Goal: Task Accomplishment & Management: Use online tool/utility

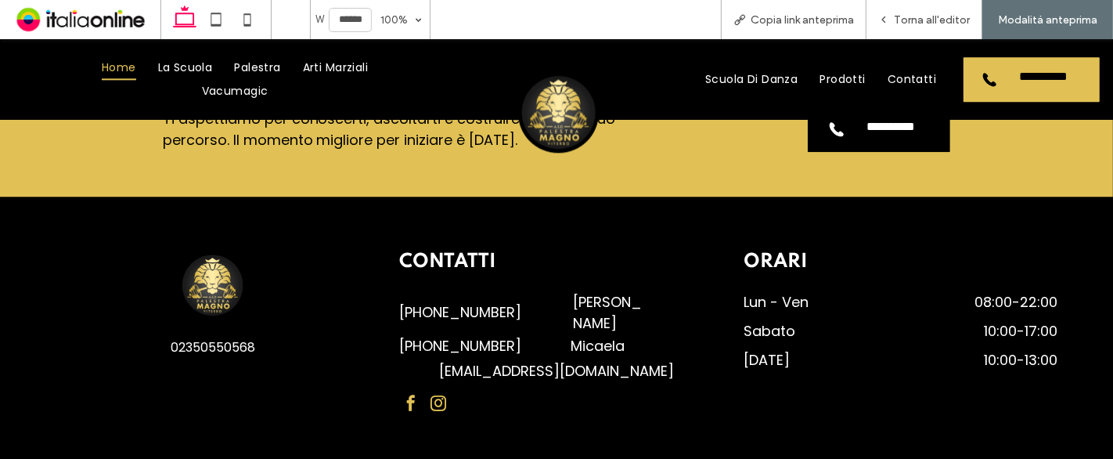
scroll to position [3218, 0]
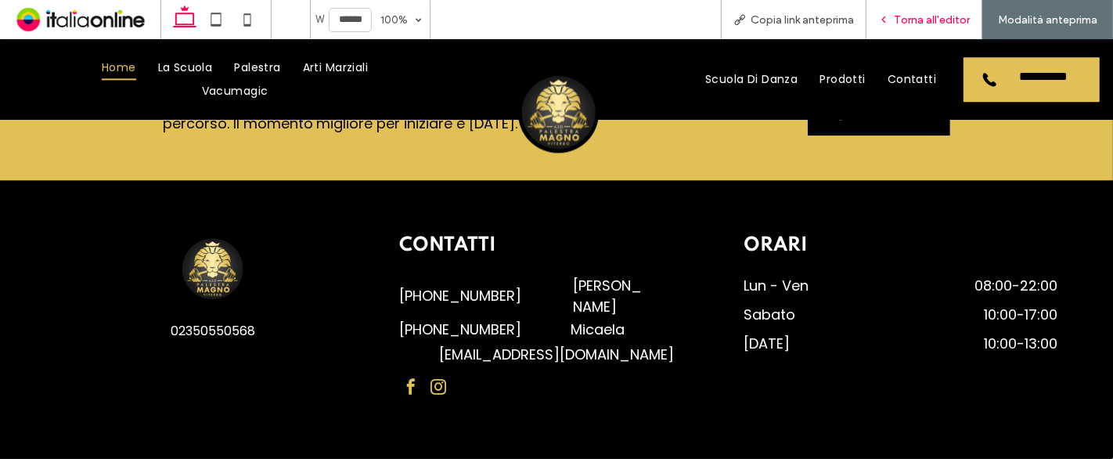
click at [895, 32] on div "Torna all'editor" at bounding box center [925, 19] width 116 height 39
click at [903, 24] on span "Torna all'editor" at bounding box center [932, 19] width 76 height 13
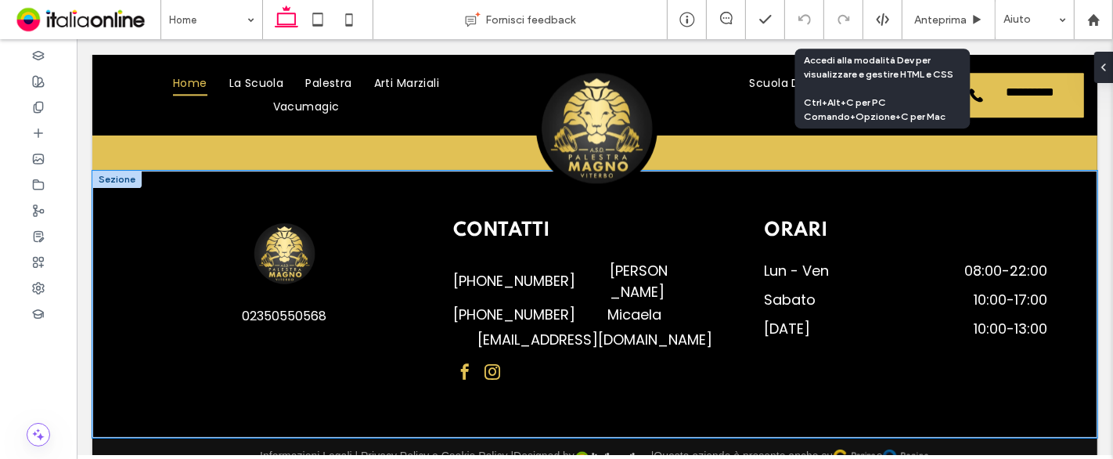
scroll to position [3208, 0]
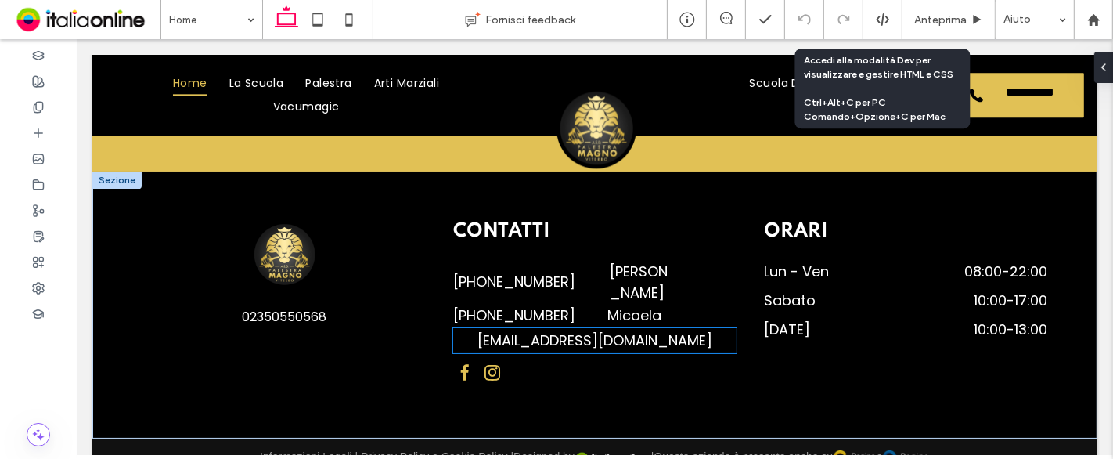
click at [582, 330] on div "magnoalessio80@gmail.com" at bounding box center [593, 340] width 283 height 21
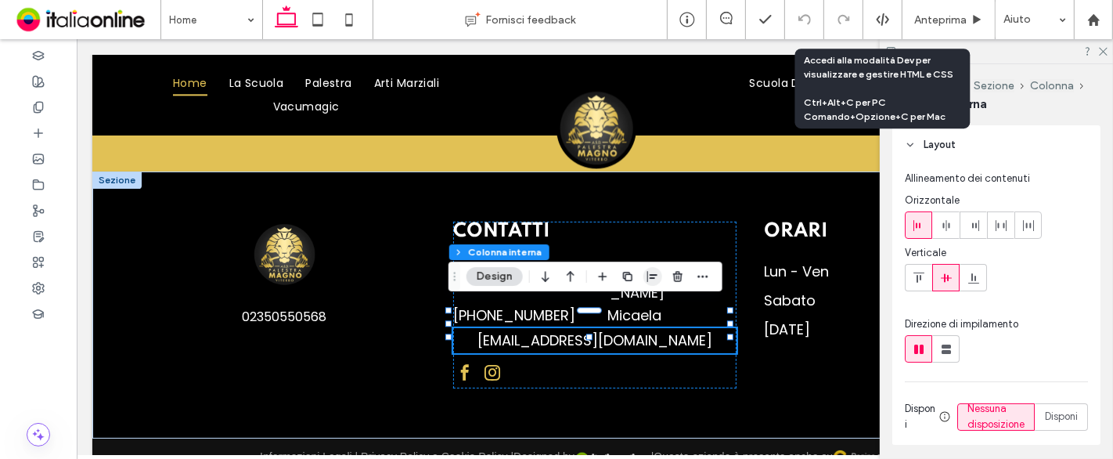
click at [654, 275] on use "button" at bounding box center [652, 276] width 10 height 11
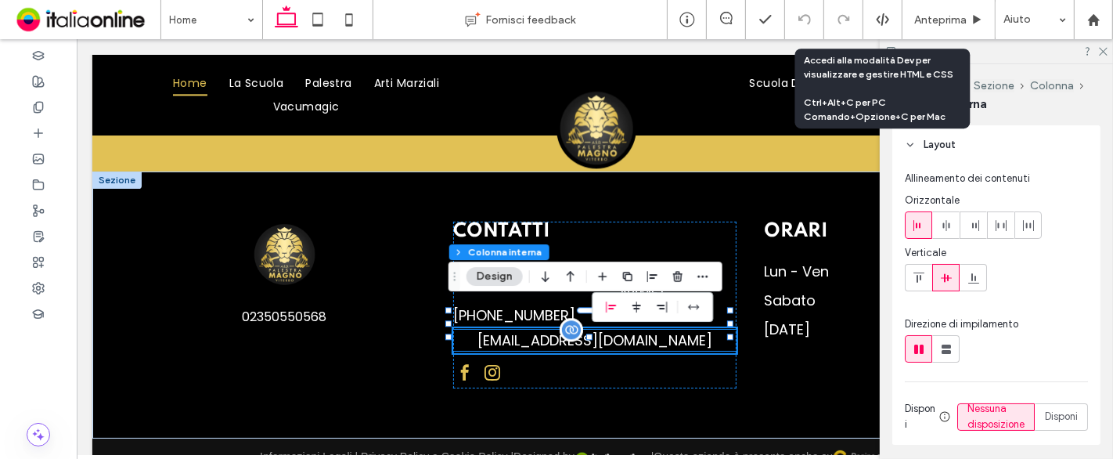
click at [518, 330] on div "magnoalessio80@gmail.com" at bounding box center [593, 340] width 283 height 21
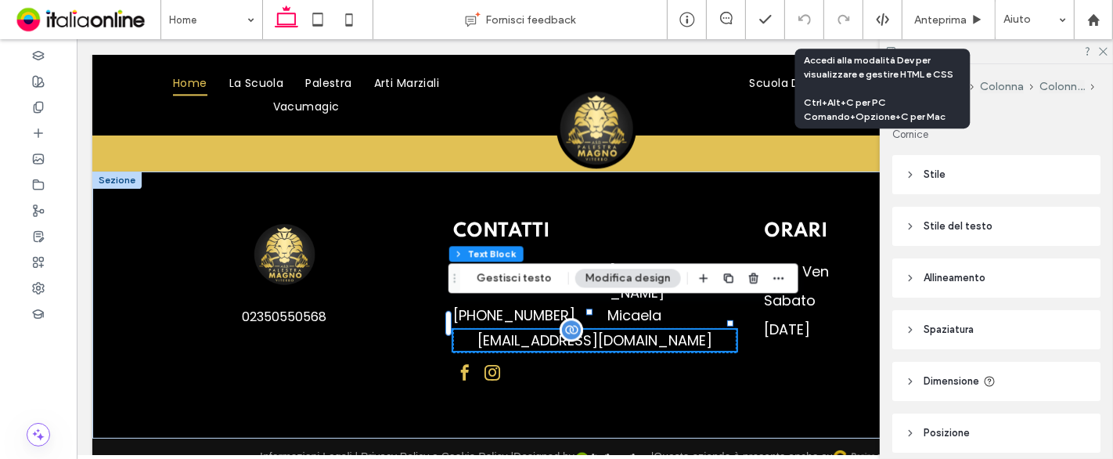
click at [518, 330] on div "magnoalessio80@gmail.com" at bounding box center [593, 340] width 283 height 21
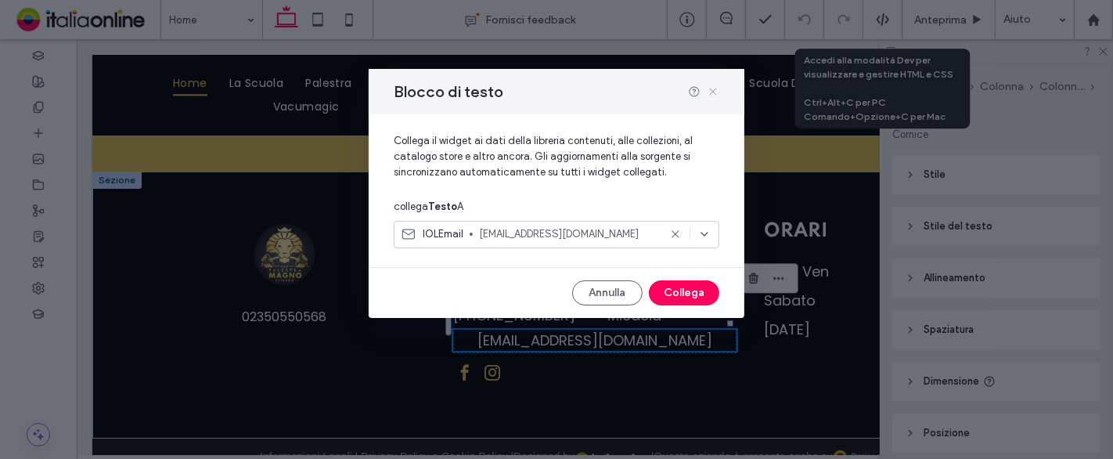
click at [713, 88] on icon at bounding box center [713, 91] width 13 height 13
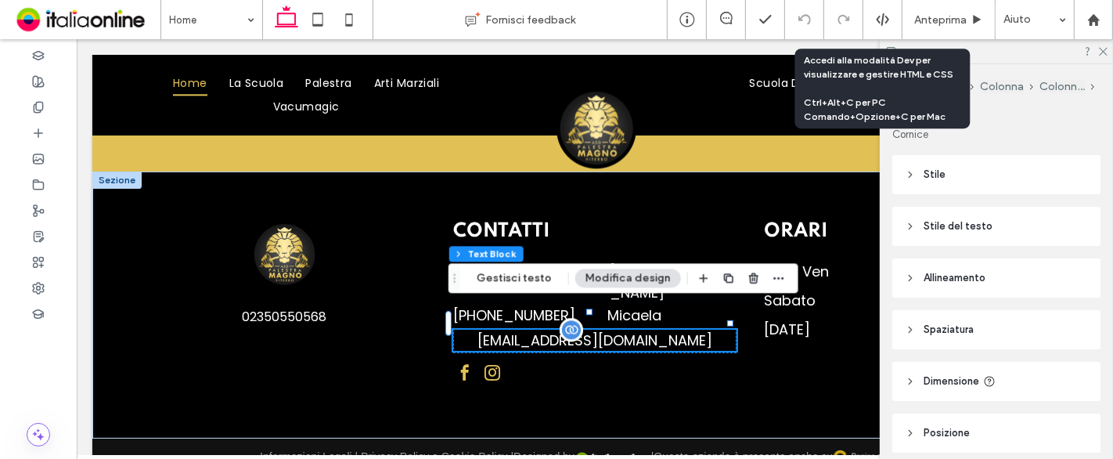
click at [650, 330] on div "magnoalessio80@gmail.com" at bounding box center [593, 340] width 283 height 21
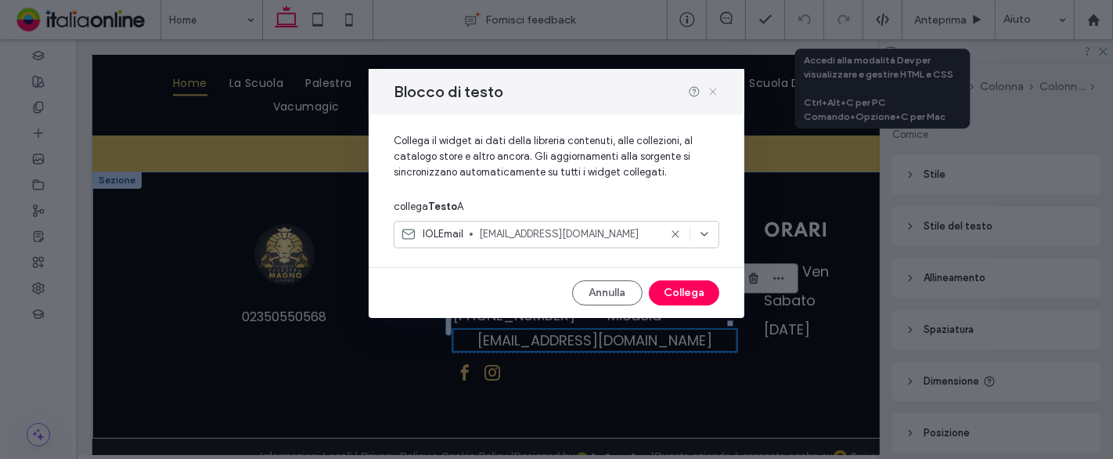
drag, startPoint x: 713, startPoint y: 90, endPoint x: 643, endPoint y: 70, distance: 73.1
click at [713, 90] on icon at bounding box center [713, 91] width 13 height 13
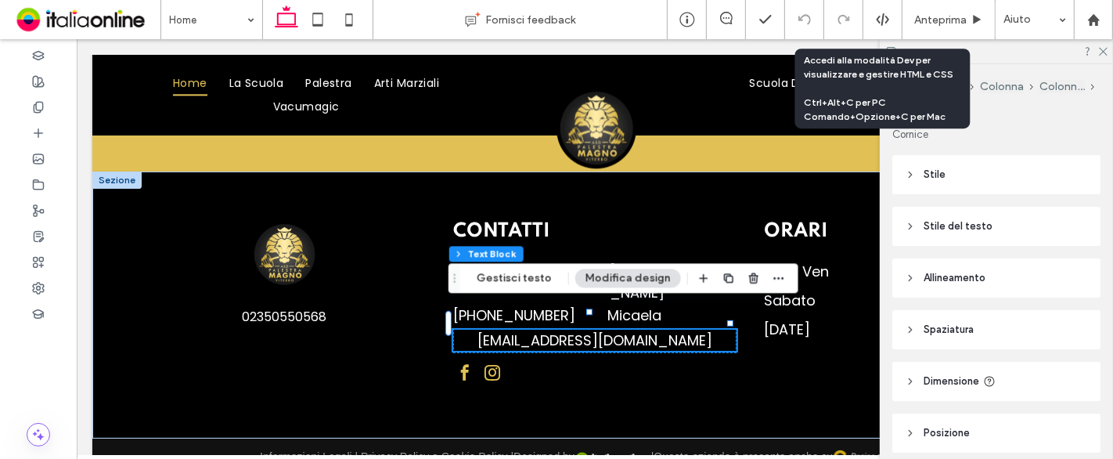
click at [957, 267] on header "Allineamento" at bounding box center [996, 277] width 208 height 39
click at [975, 227] on span "Stile del testo" at bounding box center [958, 226] width 69 height 16
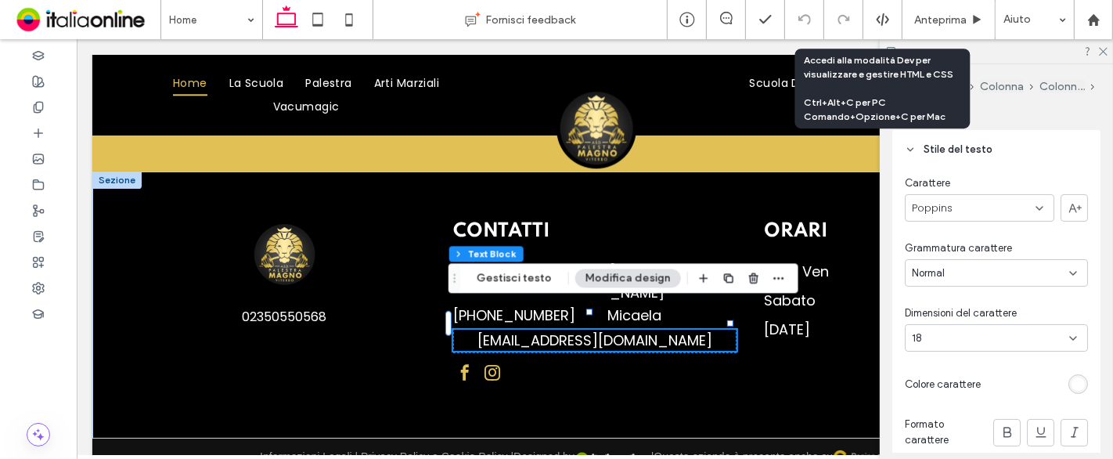
scroll to position [174, 0]
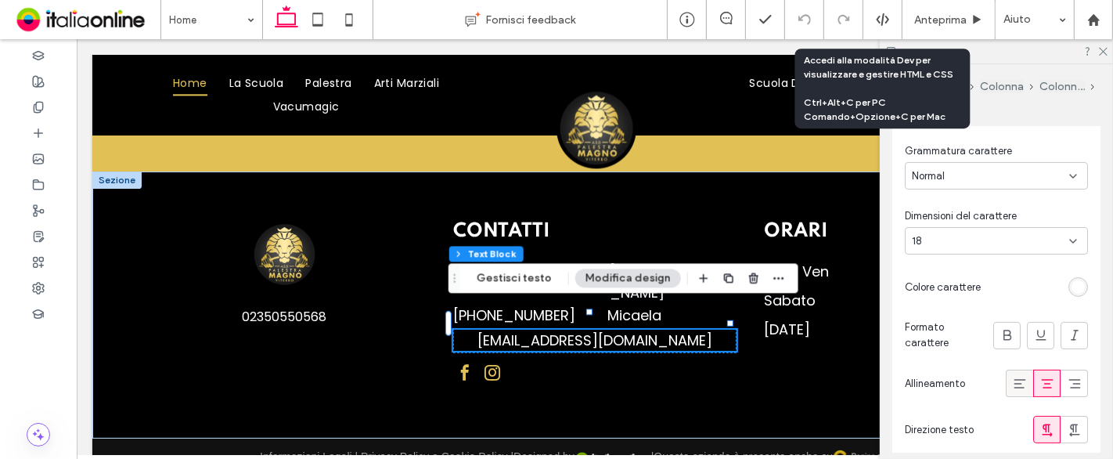
click at [1014, 377] on icon at bounding box center [1020, 384] width 16 height 16
click at [1094, 49] on icon at bounding box center [1088, 51] width 12 height 12
click at [1101, 50] on icon at bounding box center [1102, 50] width 10 height 10
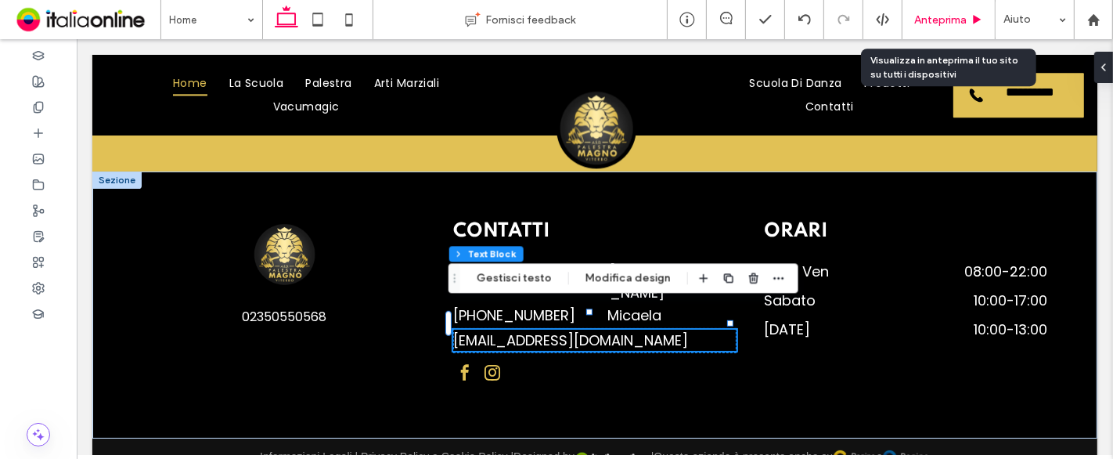
click at [932, 16] on span "Anteprima" at bounding box center [940, 19] width 52 height 13
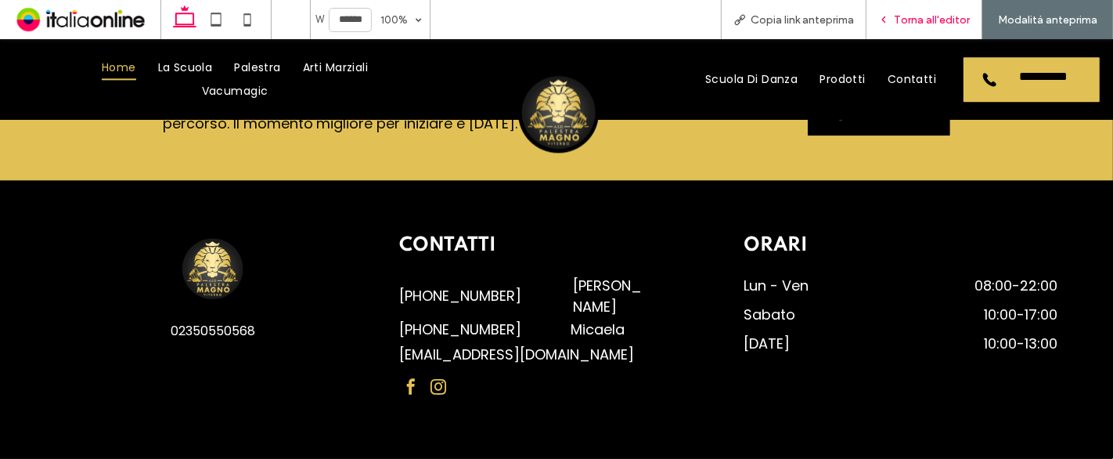
click at [932, 16] on span "Torna all'editor" at bounding box center [932, 19] width 76 height 13
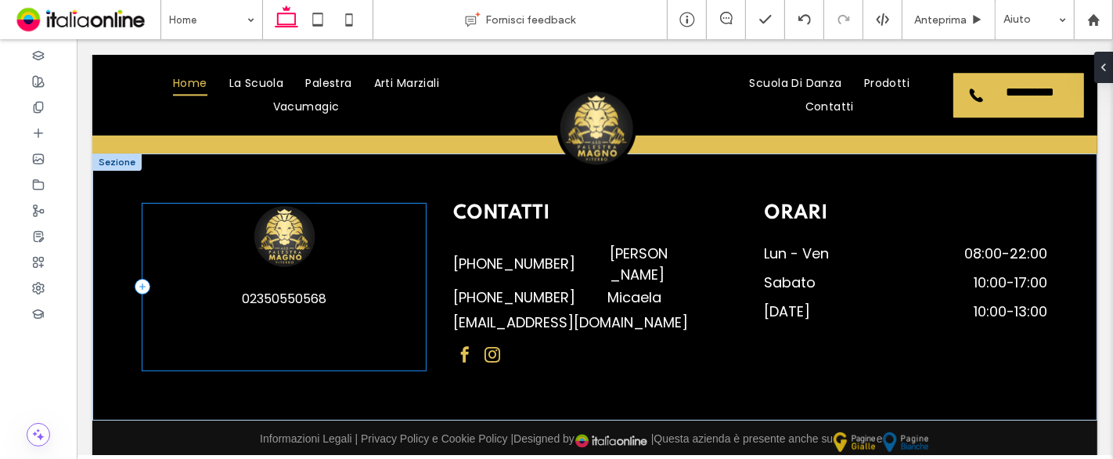
scroll to position [3208, 0]
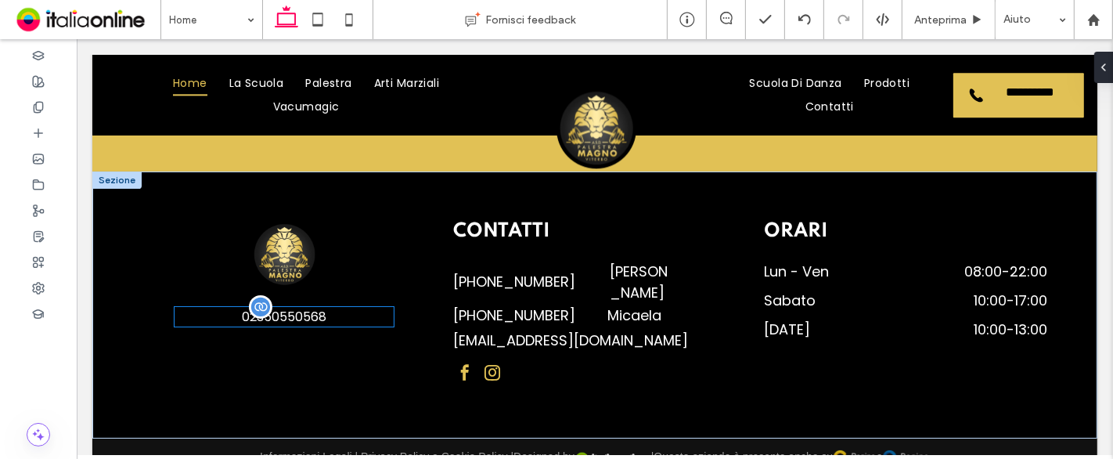
click at [319, 312] on span "02350550568" at bounding box center [283, 317] width 85 height 18
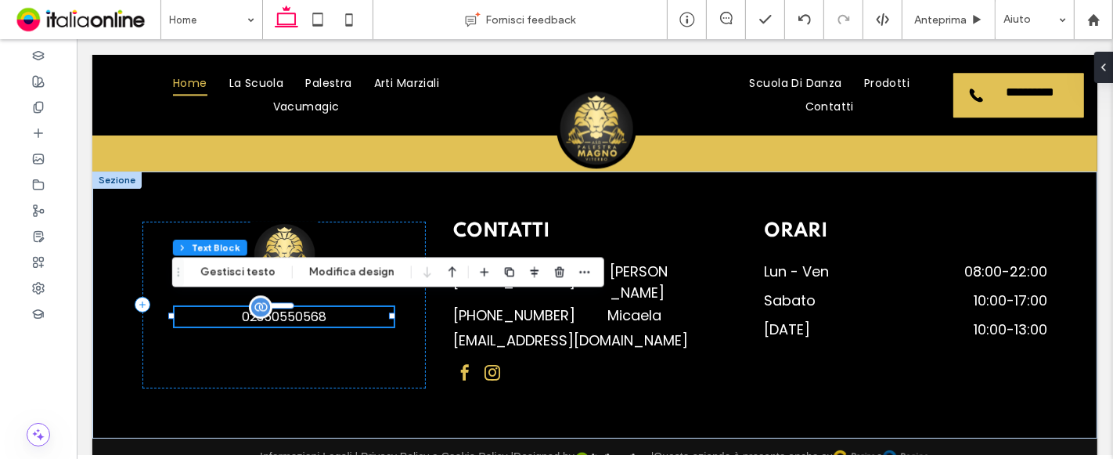
click at [288, 308] on span "02350550568" at bounding box center [283, 317] width 85 height 18
click at [237, 265] on button "Gestisci testo" at bounding box center [237, 271] width 95 height 19
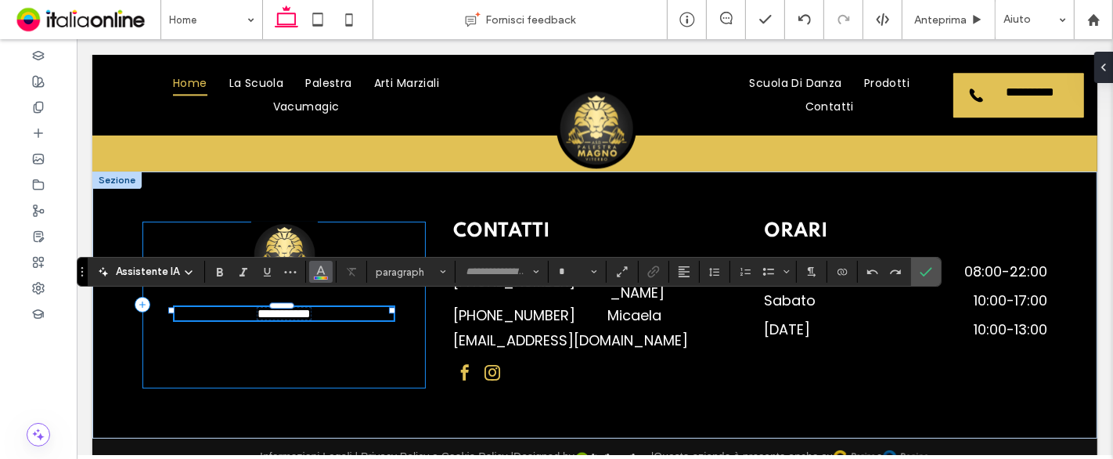
type input "*******"
type input "**"
click at [219, 307] on h6 "**********" at bounding box center [283, 313] width 219 height 13
click at [235, 307] on h6 "**********" at bounding box center [283, 313] width 219 height 13
click at [319, 272] on use "Colore" at bounding box center [320, 270] width 9 height 9
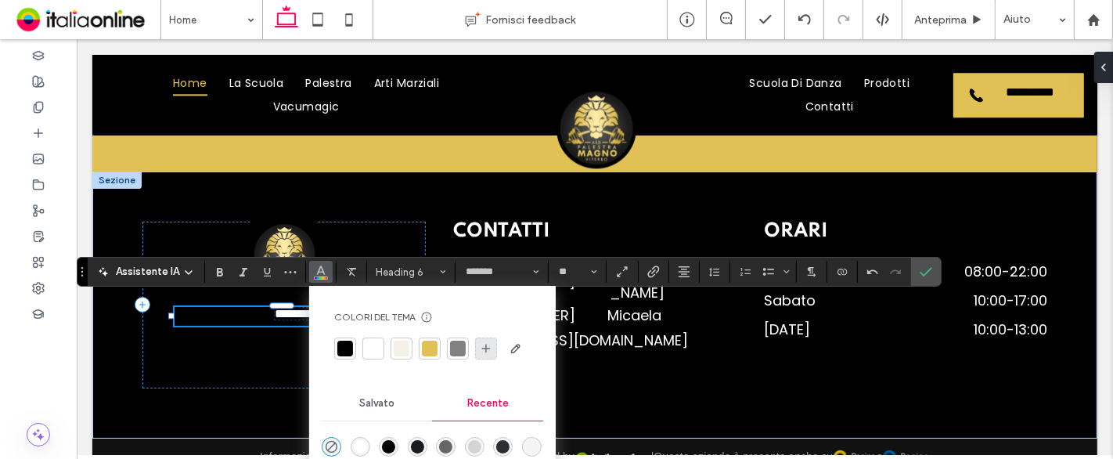
drag, startPoint x: 371, startPoint y: 351, endPoint x: 474, endPoint y: 351, distance: 102.5
click at [371, 351] on div at bounding box center [374, 349] width 16 height 16
click at [924, 276] on icon "Conferma" at bounding box center [926, 271] width 13 height 13
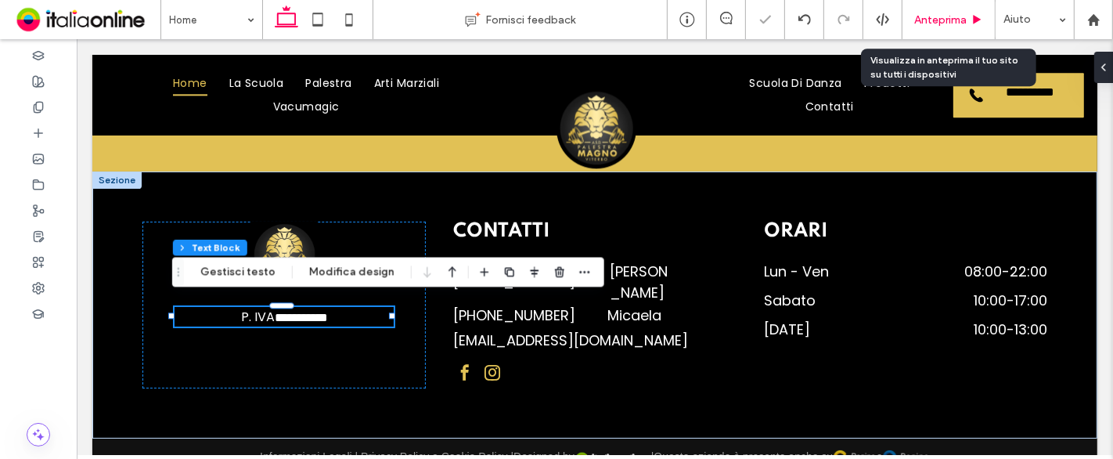
click at [921, 20] on span "Anteprima" at bounding box center [940, 19] width 52 height 13
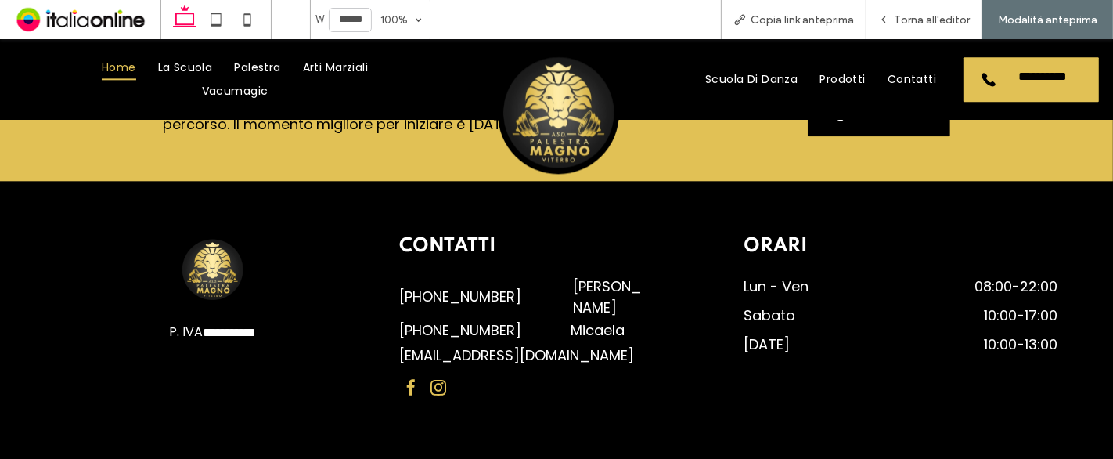
scroll to position [3218, 0]
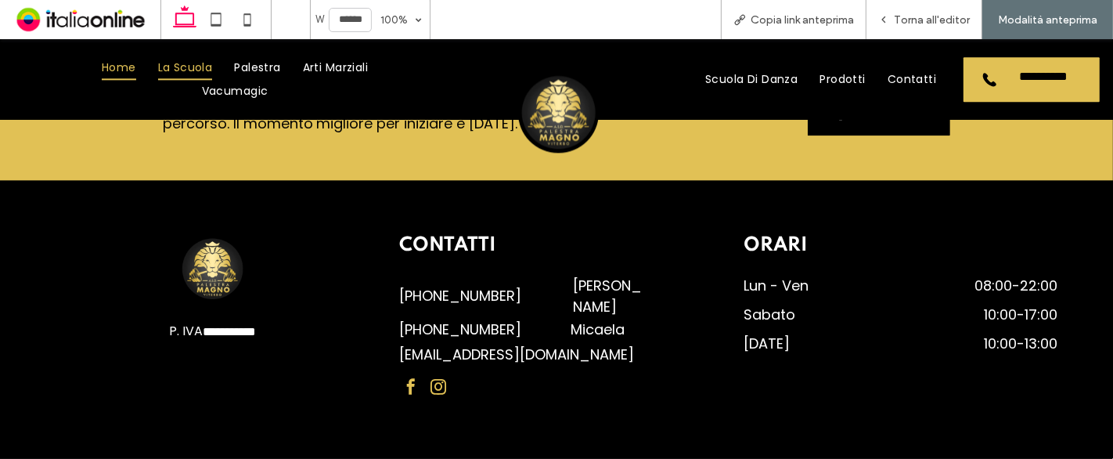
click at [181, 70] on span "La Scuola" at bounding box center [185, 68] width 55 height 24
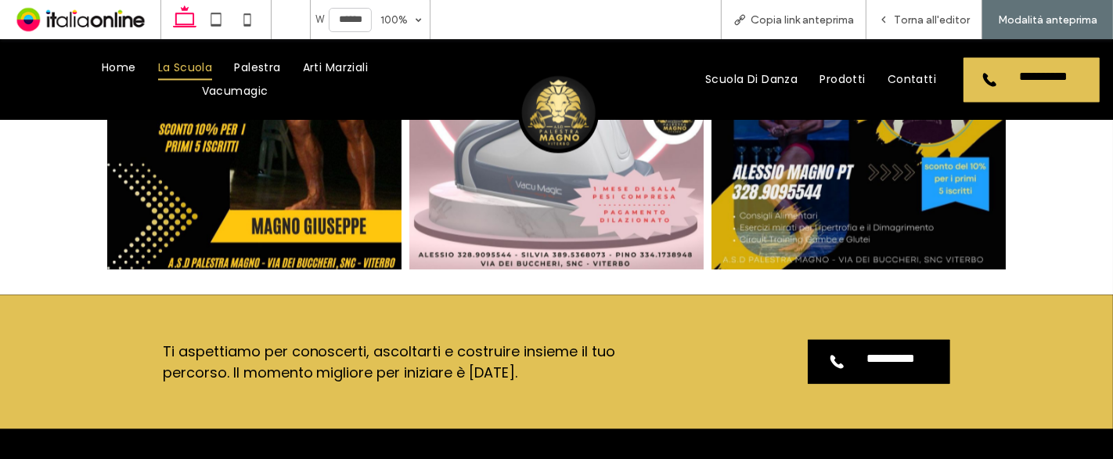
scroll to position [2956, 0]
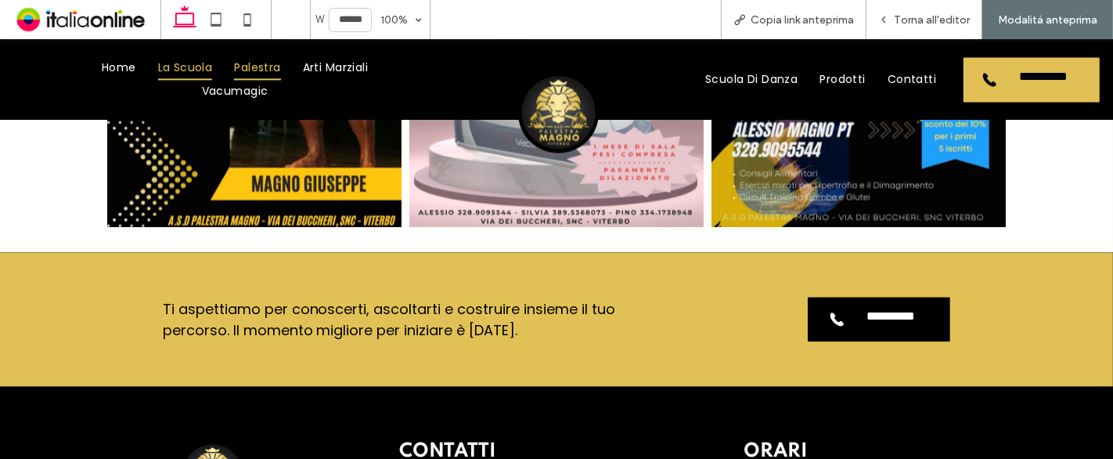
click at [258, 68] on span "Palestra" at bounding box center [257, 68] width 46 height 24
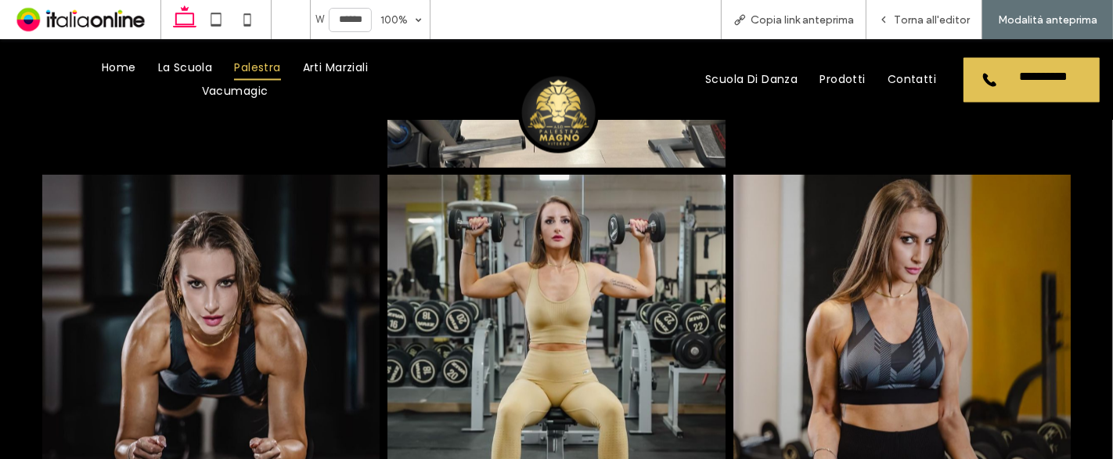
scroll to position [2435, 0]
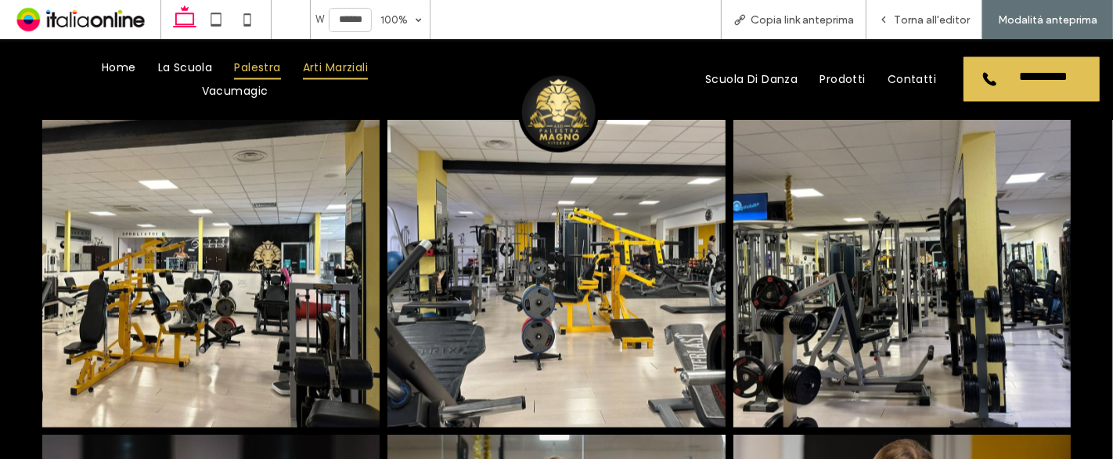
click at [361, 70] on span "Arti Marziali" at bounding box center [335, 68] width 65 height 24
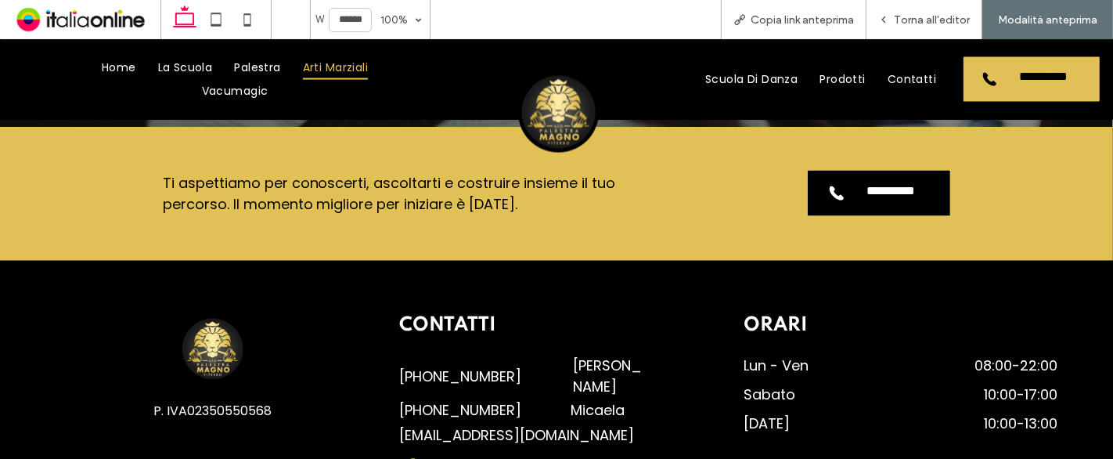
scroll to position [2261, 0]
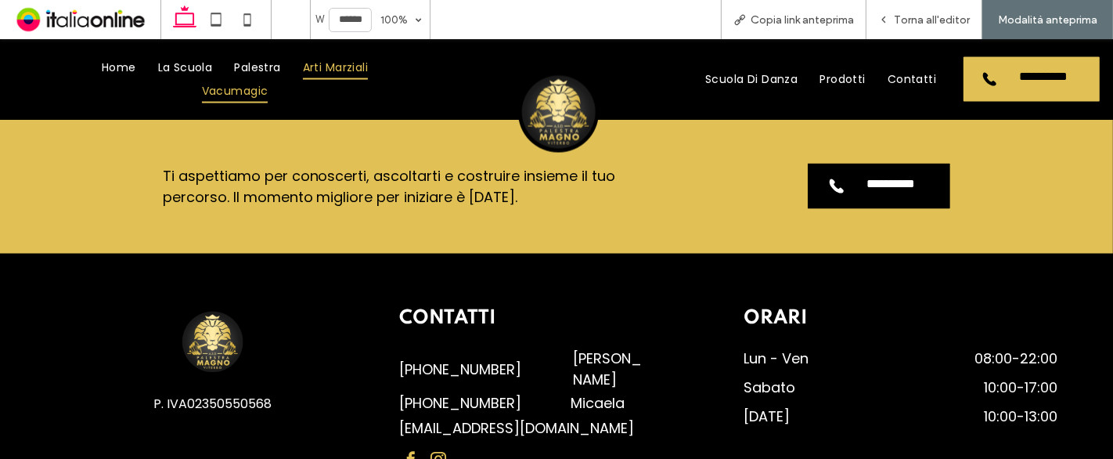
click at [228, 84] on span "Vacumagic" at bounding box center [235, 92] width 67 height 24
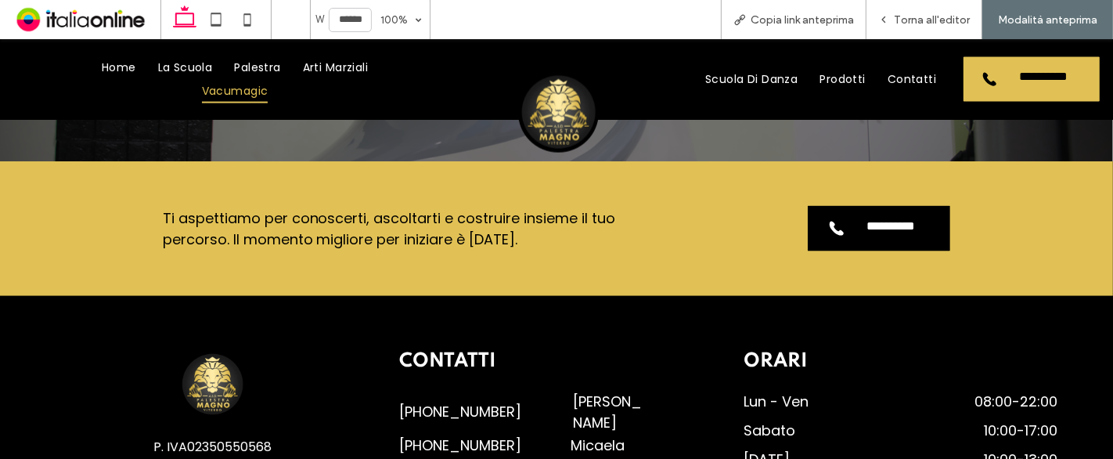
scroll to position [2000, 0]
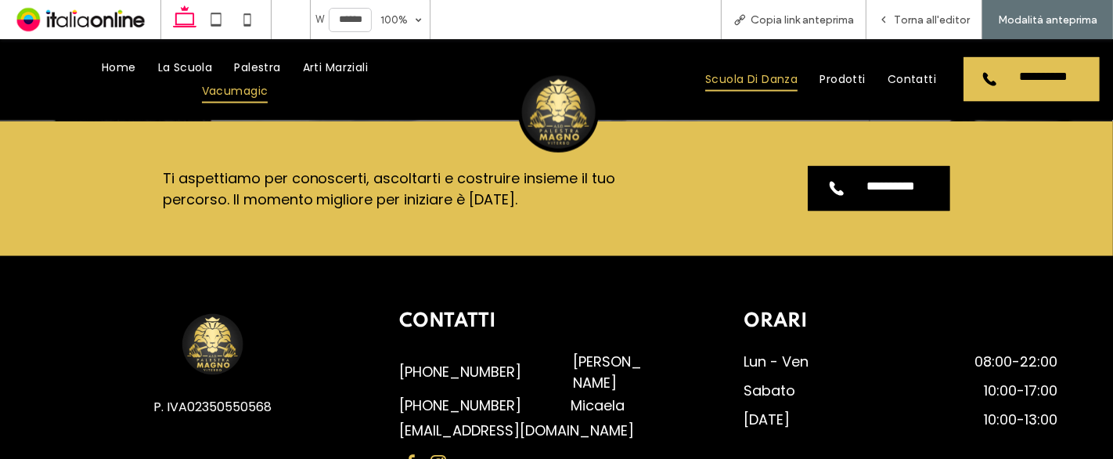
click at [781, 67] on span "Scuola Di Danza" at bounding box center [751, 79] width 92 height 24
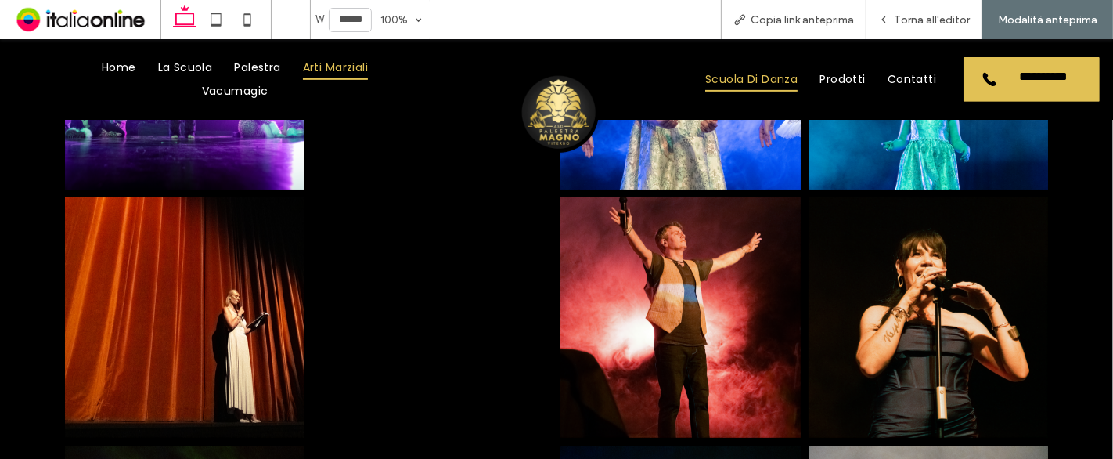
scroll to position [5653, 0]
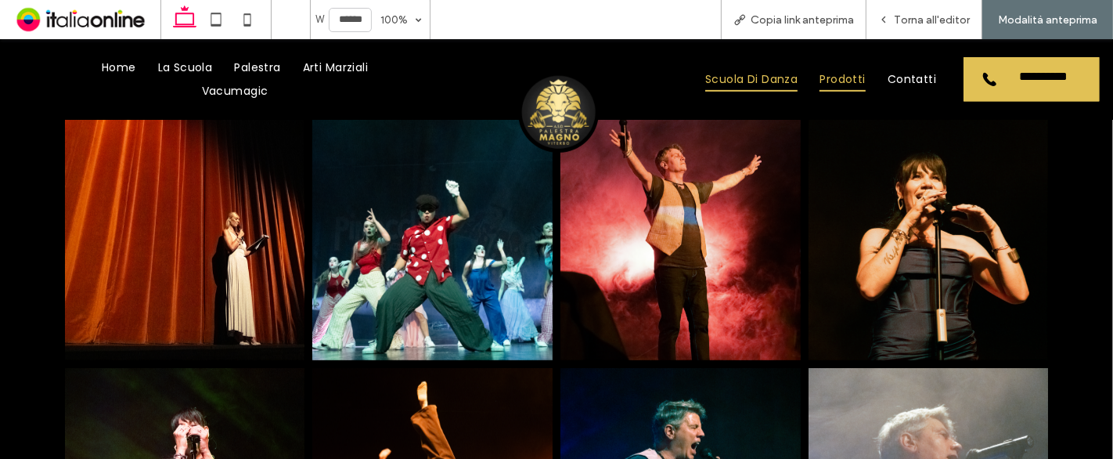
click at [860, 67] on span "Prodotti" at bounding box center [842, 79] width 45 height 24
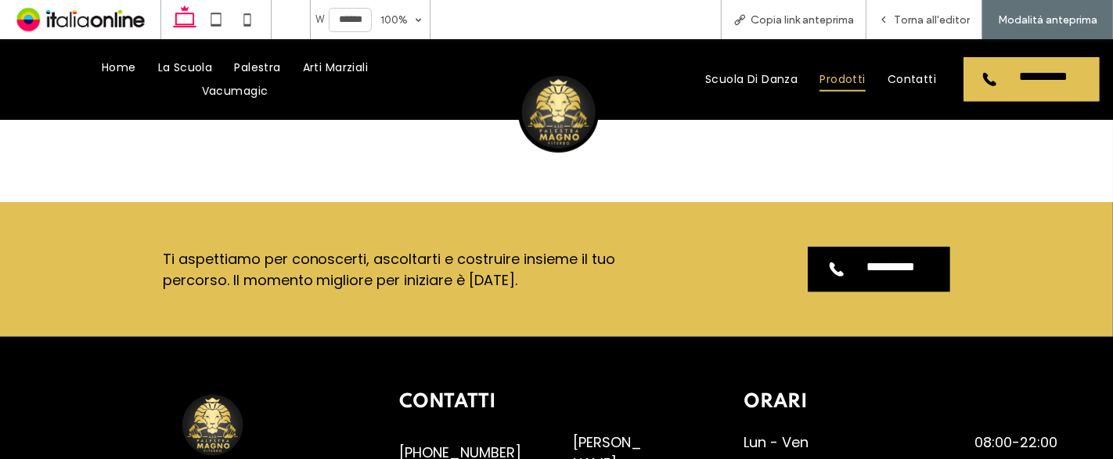
scroll to position [1391, 0]
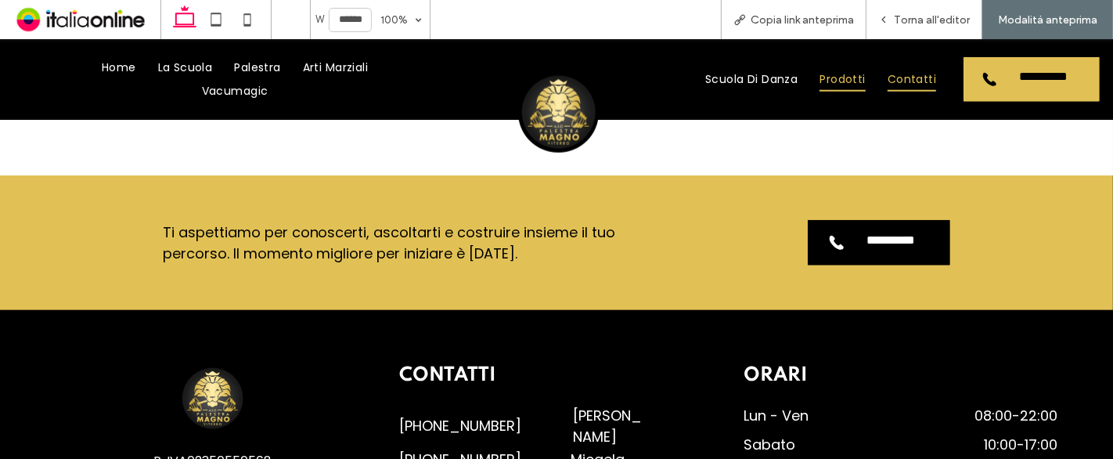
click at [888, 92] on span "Contatti" at bounding box center [912, 79] width 49 height 24
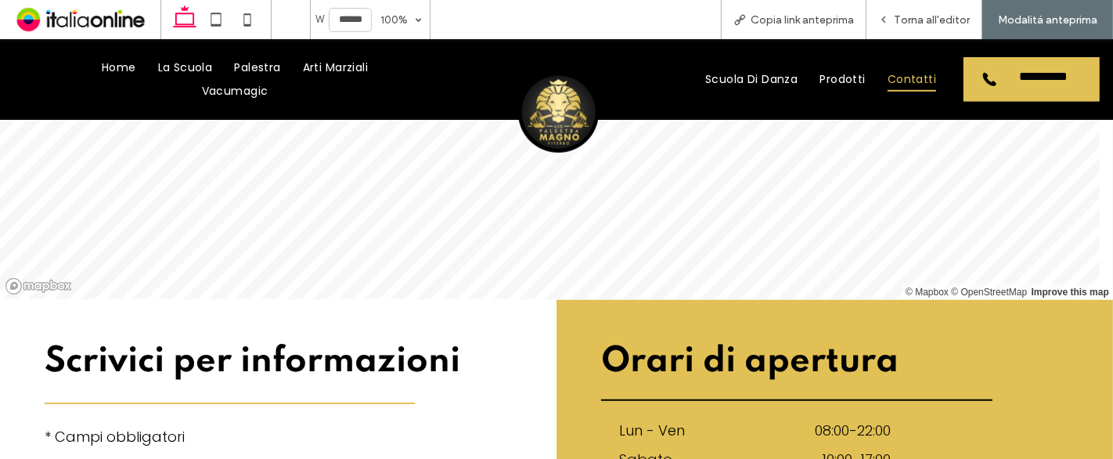
scroll to position [1043, 0]
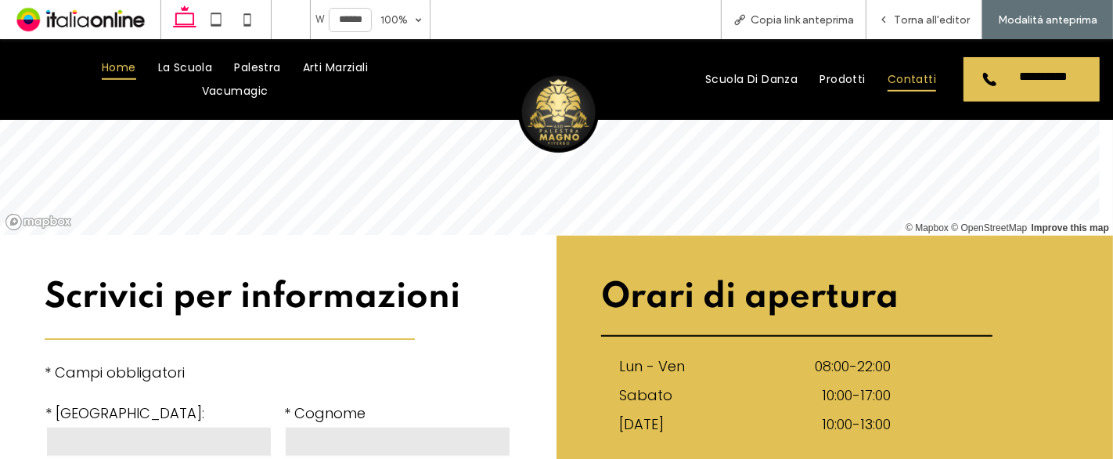
click at [121, 67] on span "Home" at bounding box center [119, 68] width 34 height 24
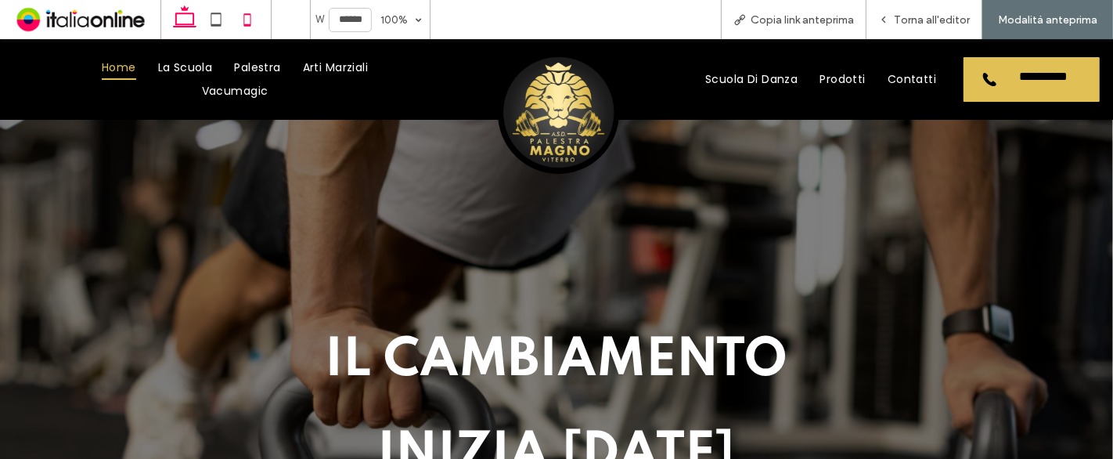
click at [248, 23] on icon at bounding box center [247, 19] width 31 height 31
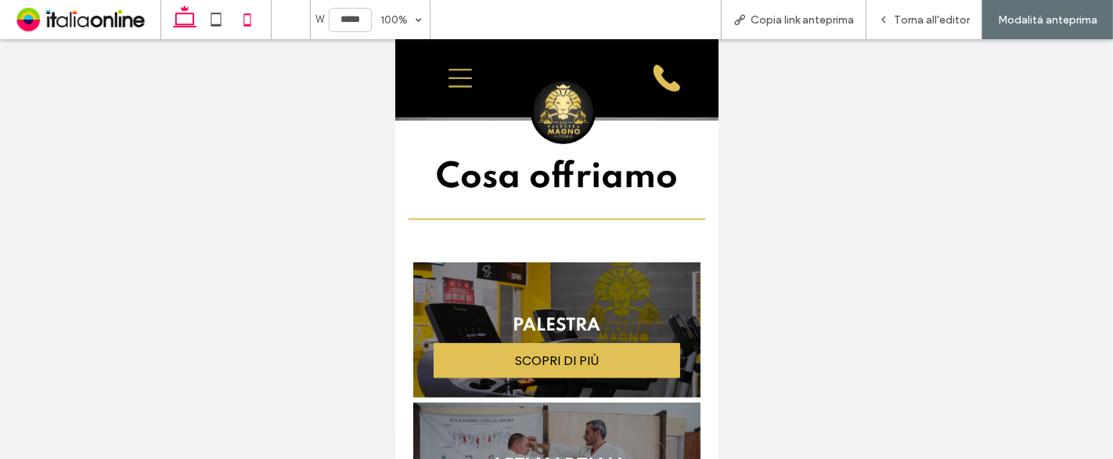
click at [172, 25] on icon at bounding box center [184, 19] width 31 height 31
type input "******"
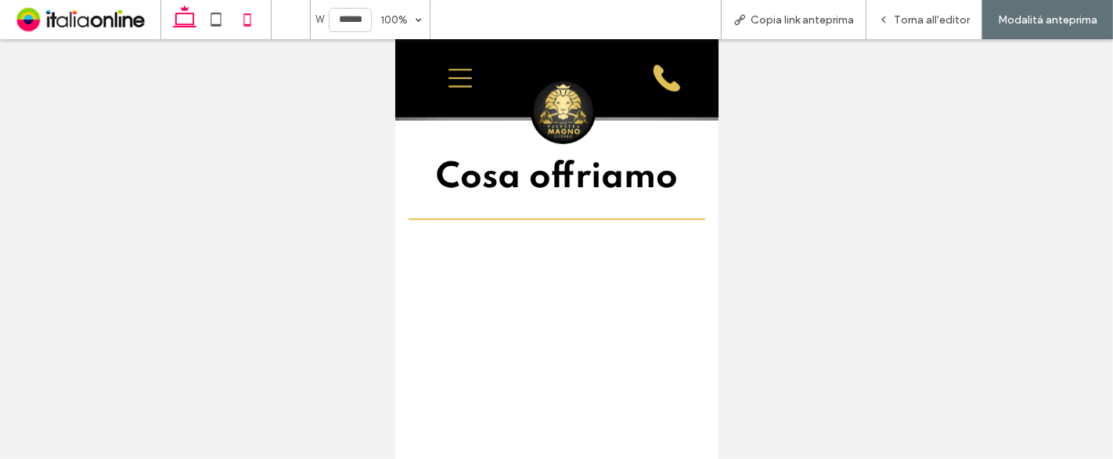
scroll to position [3120, 0]
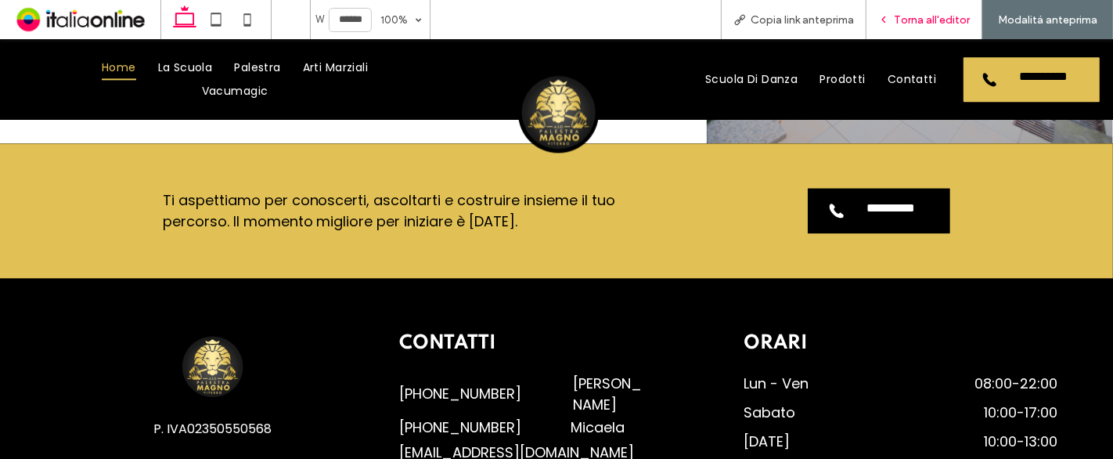
click at [898, 17] on span "Torna all'editor" at bounding box center [932, 19] width 76 height 13
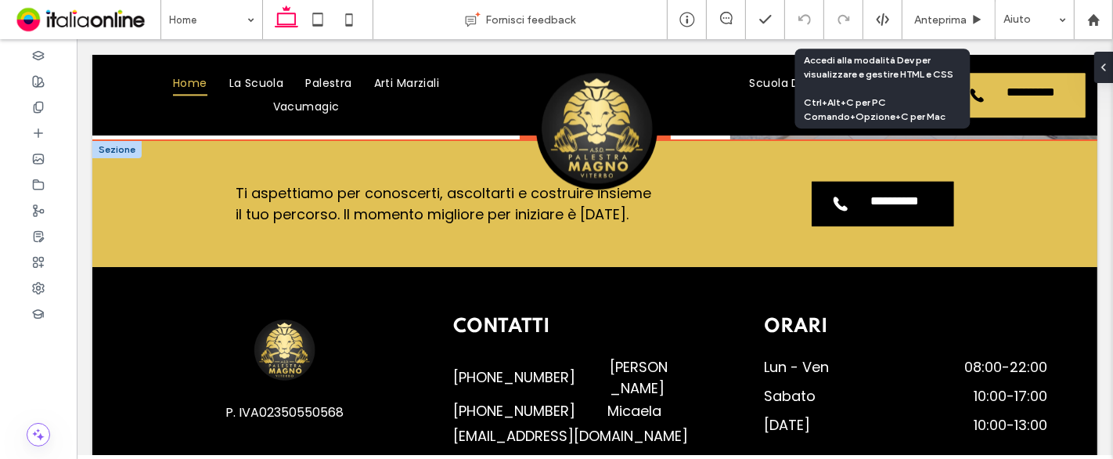
scroll to position [3111, 0]
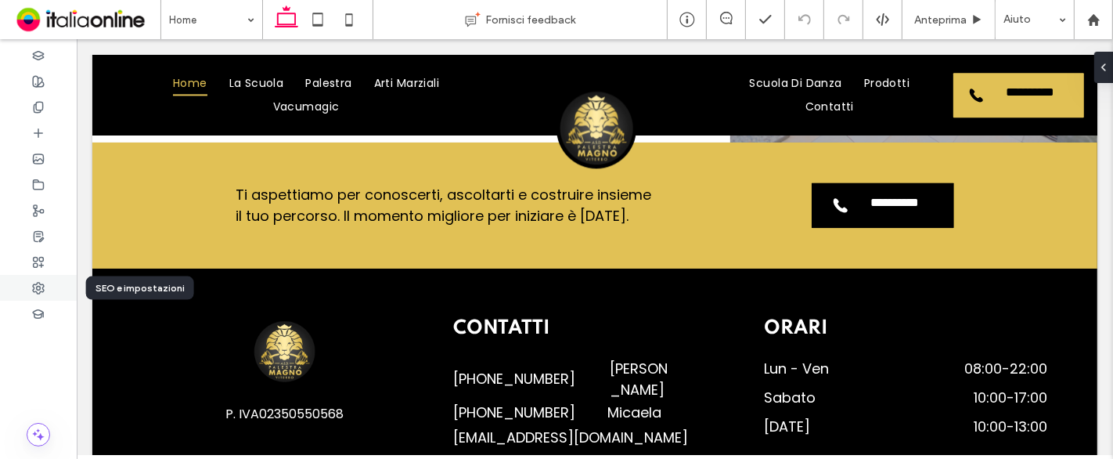
click at [34, 287] on use at bounding box center [38, 288] width 11 height 11
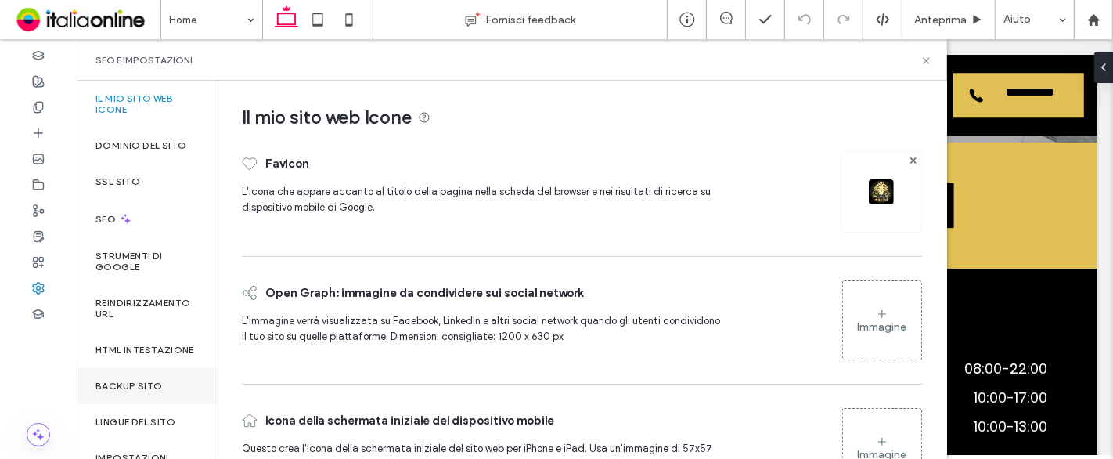
click at [125, 386] on div "Backup sito" at bounding box center [147, 386] width 141 height 36
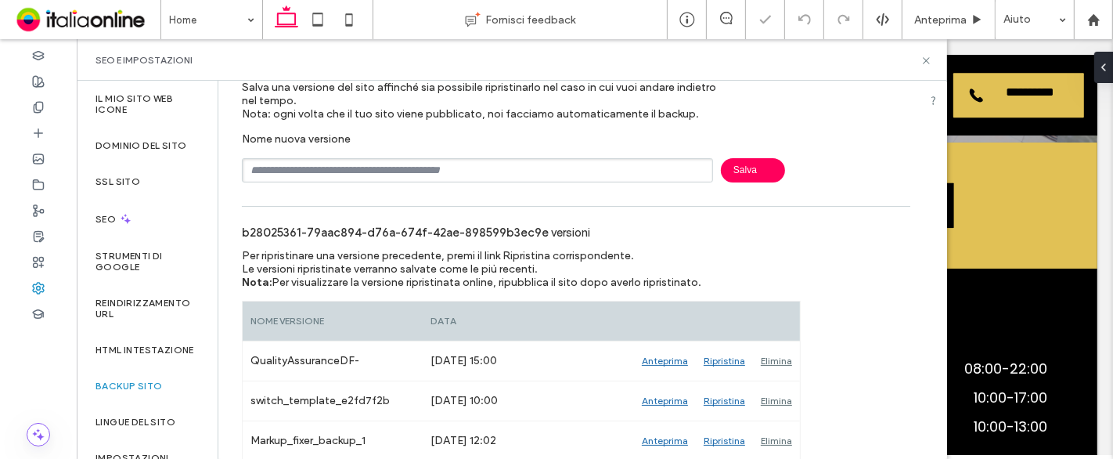
scroll to position [0, 0]
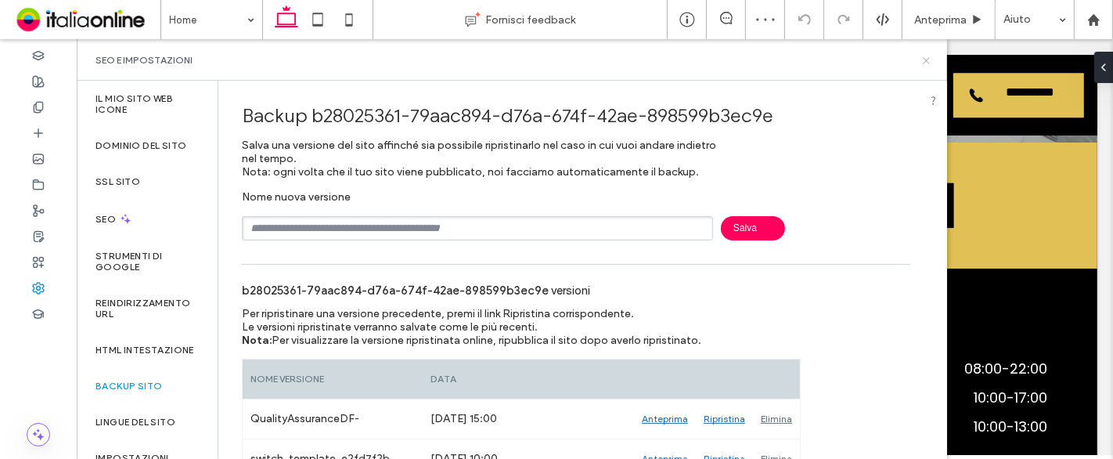
click at [928, 59] on icon at bounding box center [927, 61] width 12 height 12
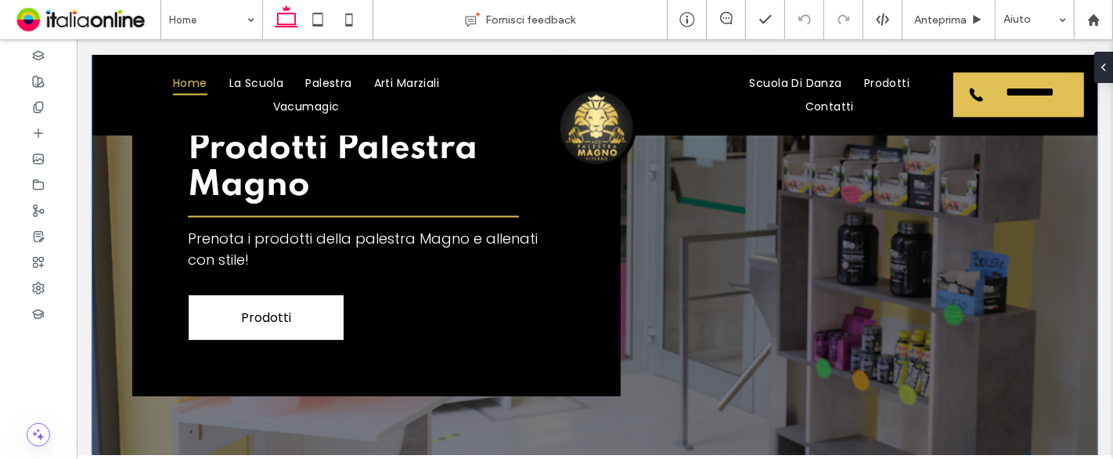
scroll to position [2344, 0]
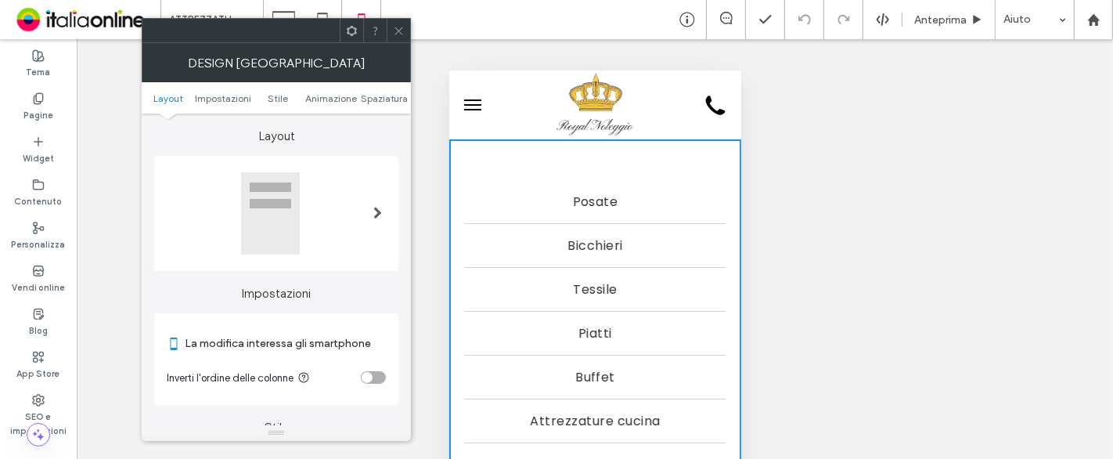
click at [387, 90] on ul "Layout Impostazioni Stile Animazione Spaziatura" at bounding box center [276, 97] width 269 height 31
click at [387, 92] on span "Spaziatura" at bounding box center [385, 98] width 48 height 12
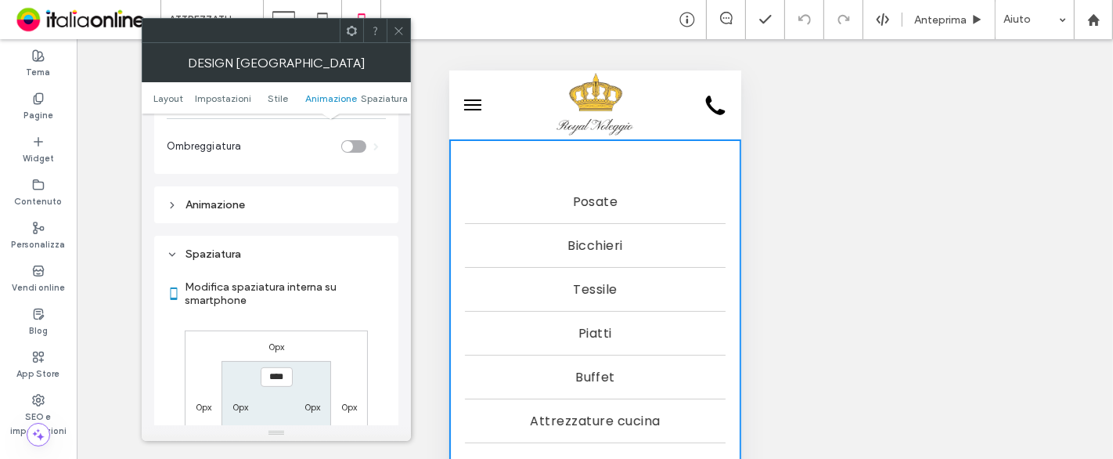
scroll to position [597, 0]
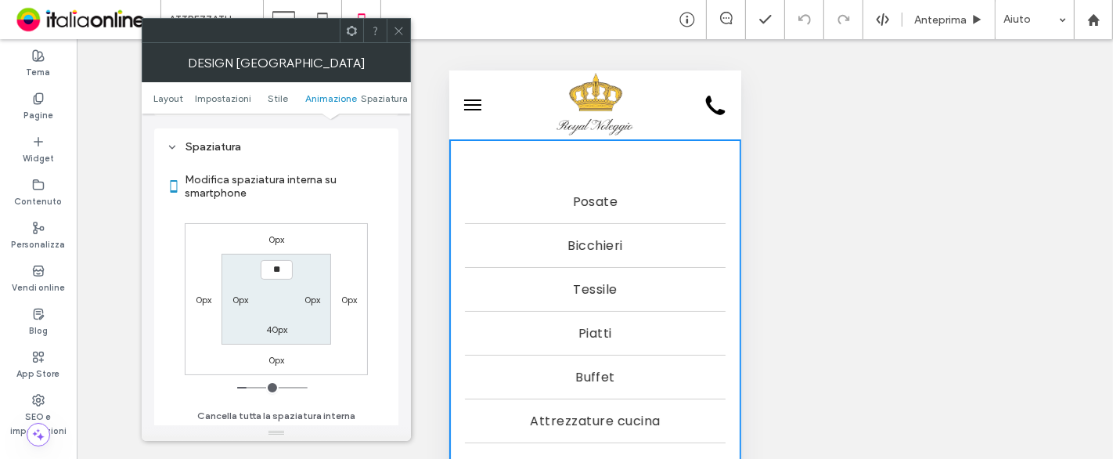
type input "****"
type input "**"
click at [318, 196] on label "Modifica spaziatura interna su smartphone" at bounding box center [285, 186] width 201 height 42
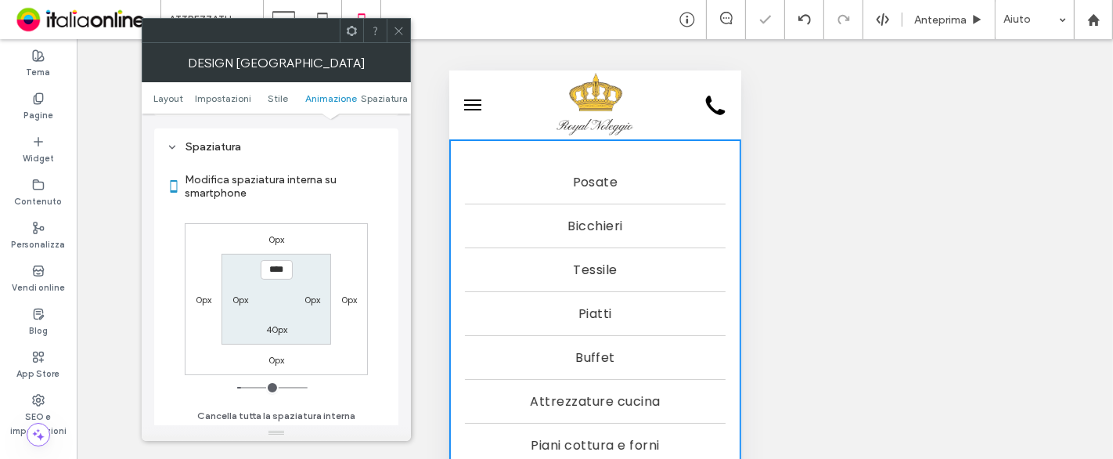
click at [391, 29] on div at bounding box center [398, 30] width 23 height 23
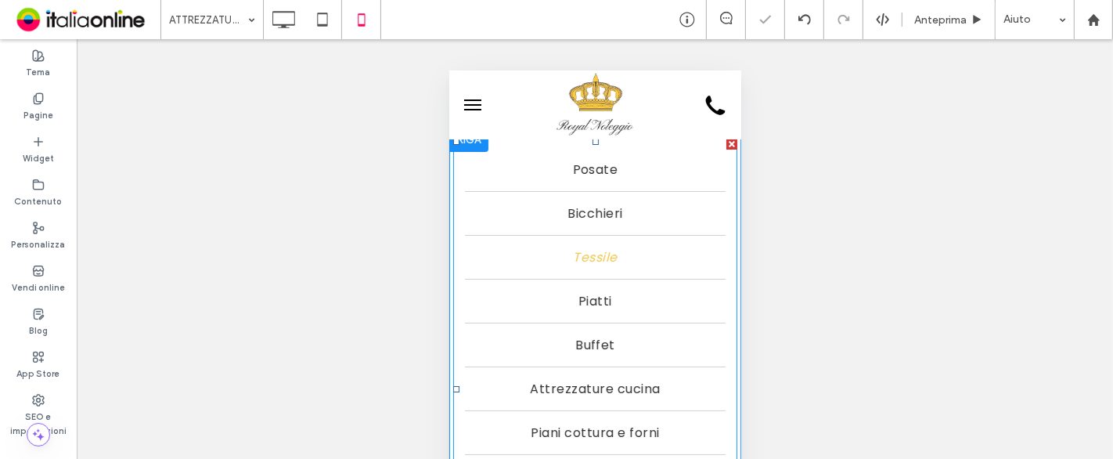
scroll to position [348, 0]
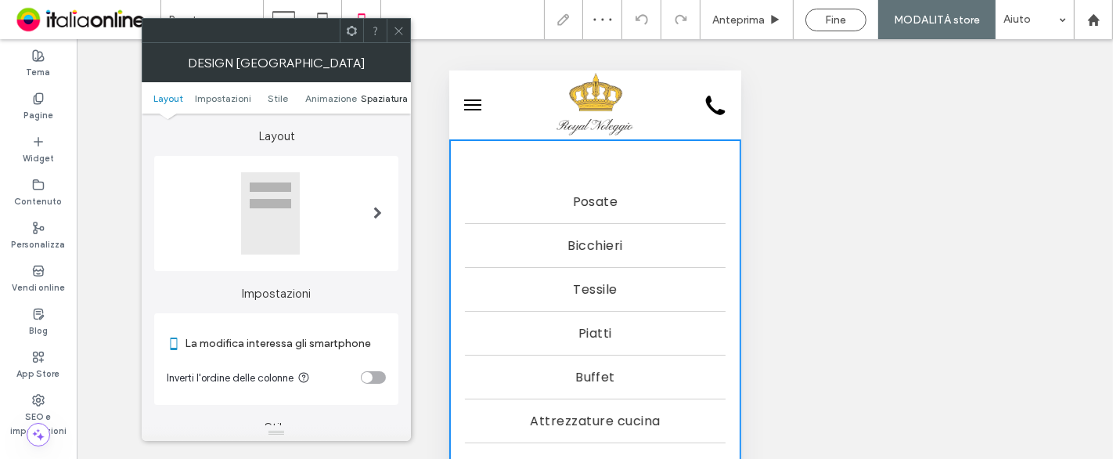
click at [373, 95] on span "Spaziatura" at bounding box center [385, 98] width 48 height 12
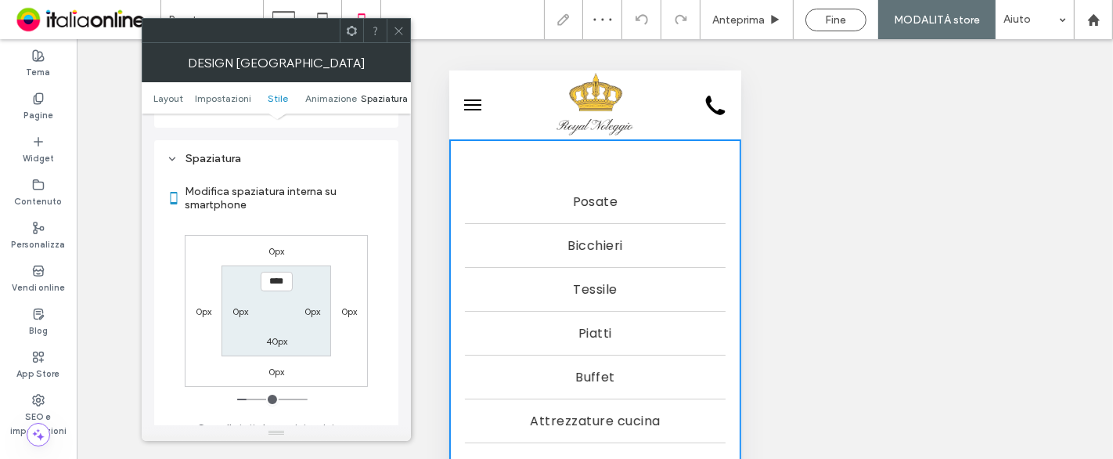
scroll to position [597, 0]
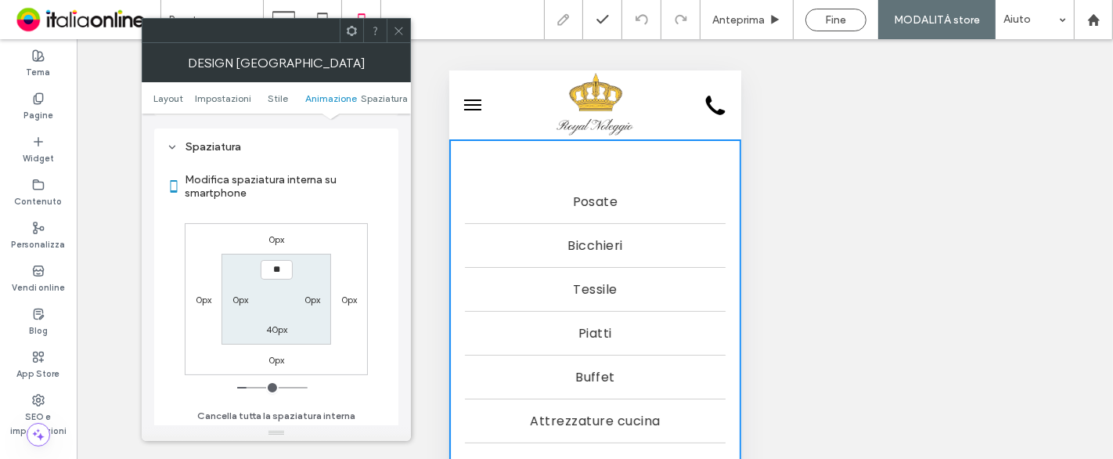
type input "****"
type input "**"
click at [309, 193] on label "Modifica spaziatura interna su smartphone" at bounding box center [285, 186] width 201 height 42
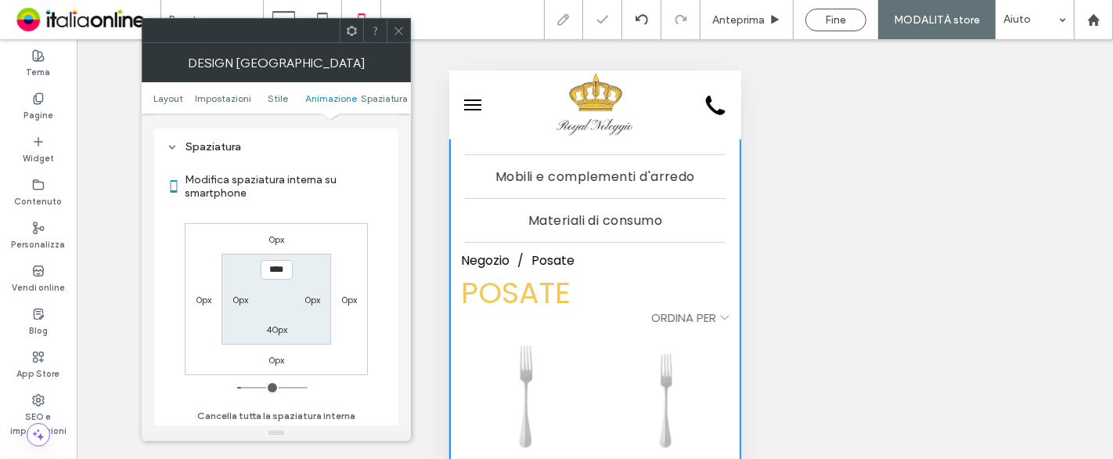
scroll to position [434, 0]
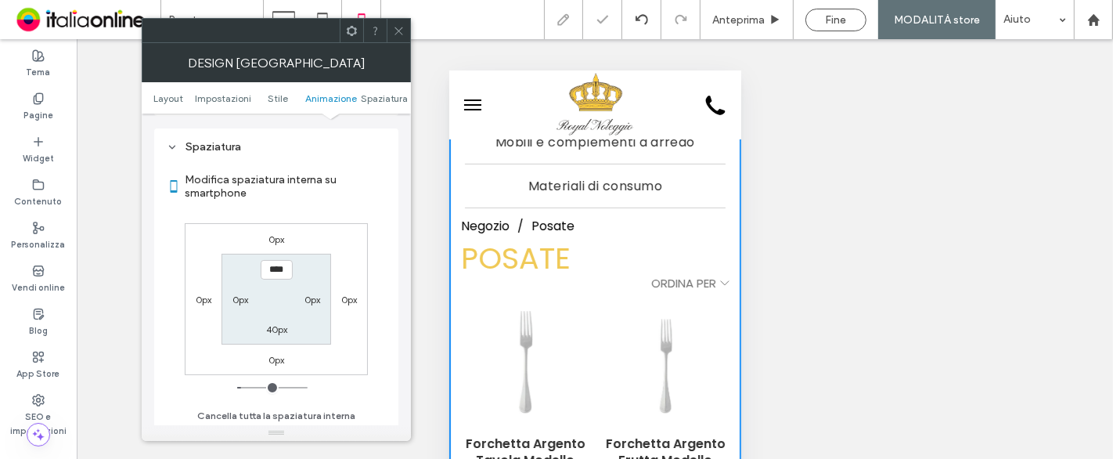
click at [402, 31] on icon at bounding box center [399, 31] width 12 height 12
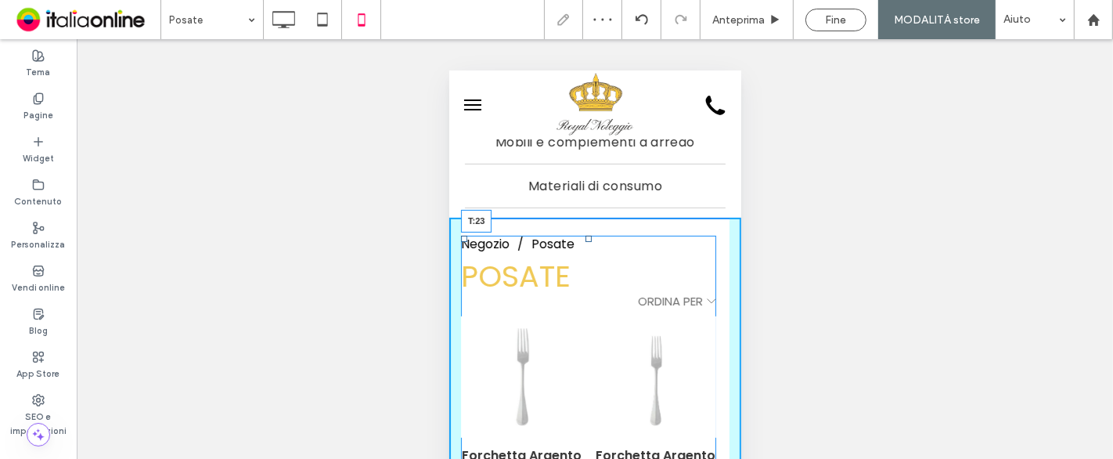
drag, startPoint x: 589, startPoint y: 211, endPoint x: 591, endPoint y: 229, distance: 18.1
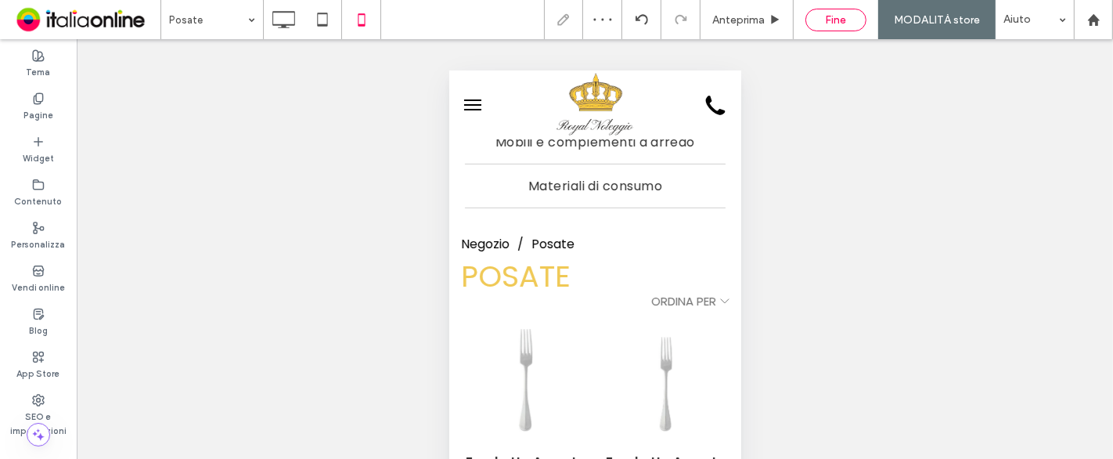
click at [838, 17] on span "Fine" at bounding box center [836, 19] width 21 height 13
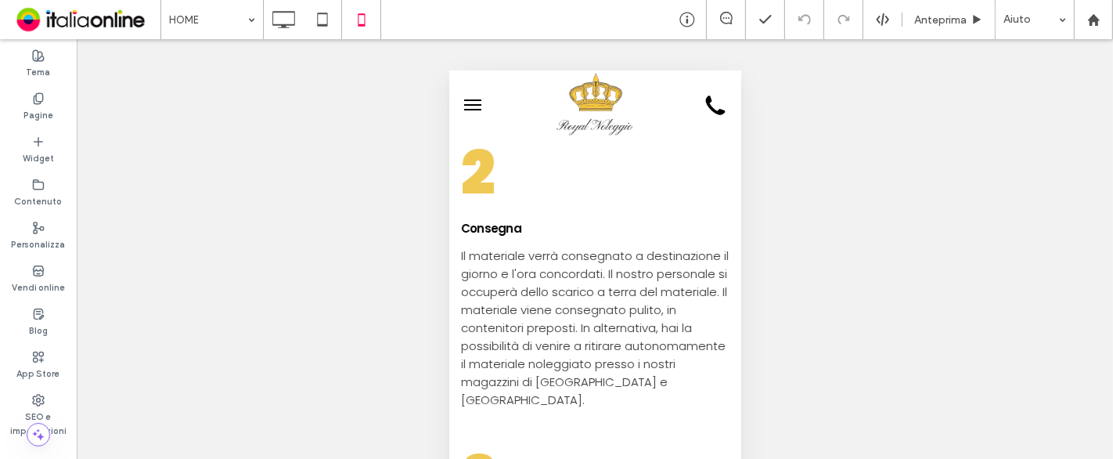
scroll to position [783, 0]
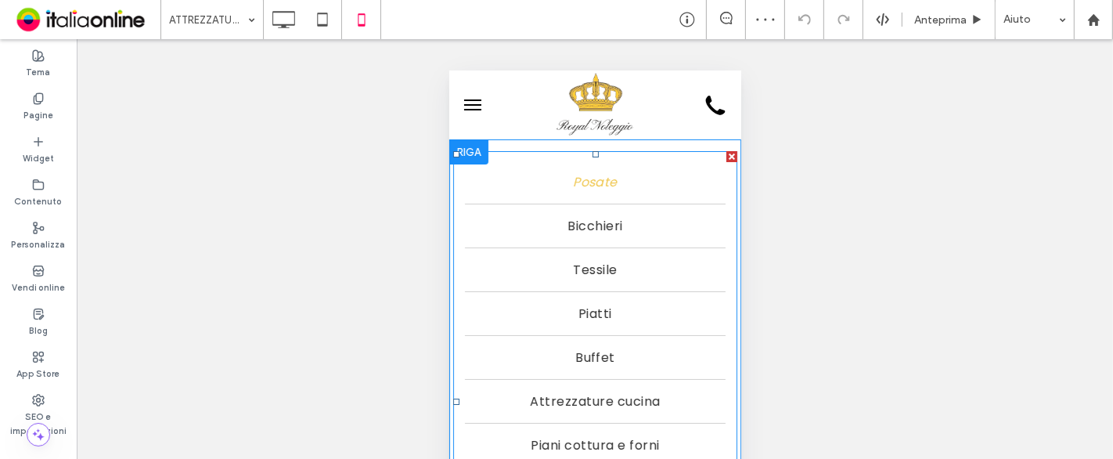
click at [647, 189] on link "Posate" at bounding box center [594, 181] width 261 height 43
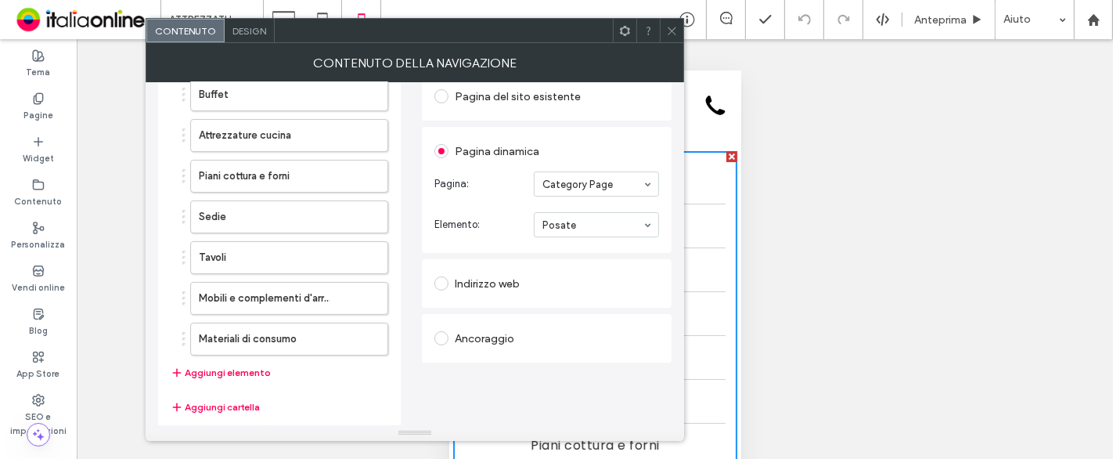
scroll to position [286, 0]
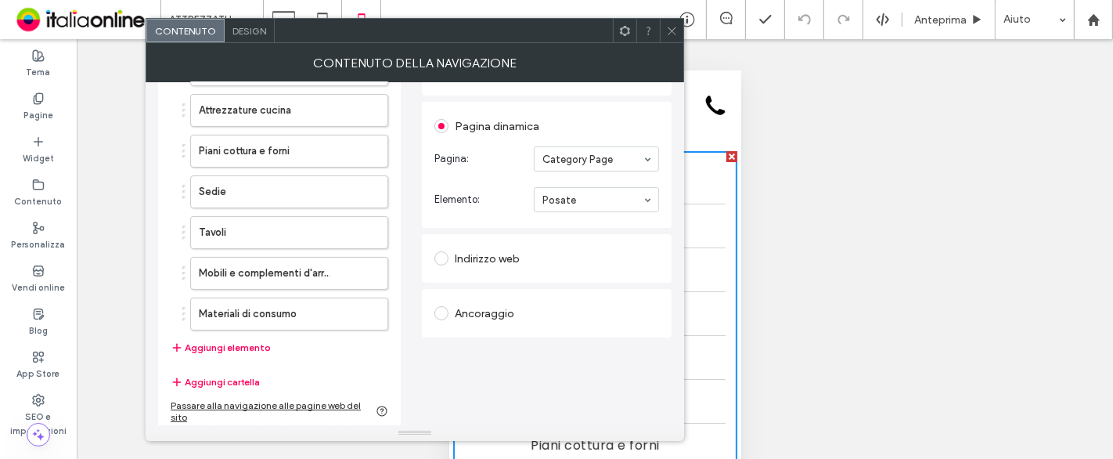
click at [236, 19] on div "Design" at bounding box center [250, 30] width 50 height 23
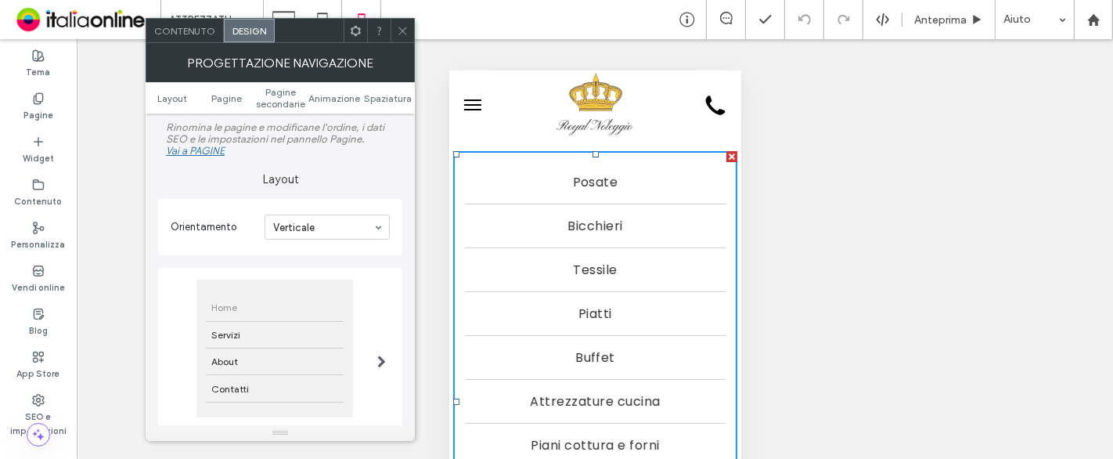
click at [177, 34] on span "Contenuto" at bounding box center [184, 31] width 61 height 12
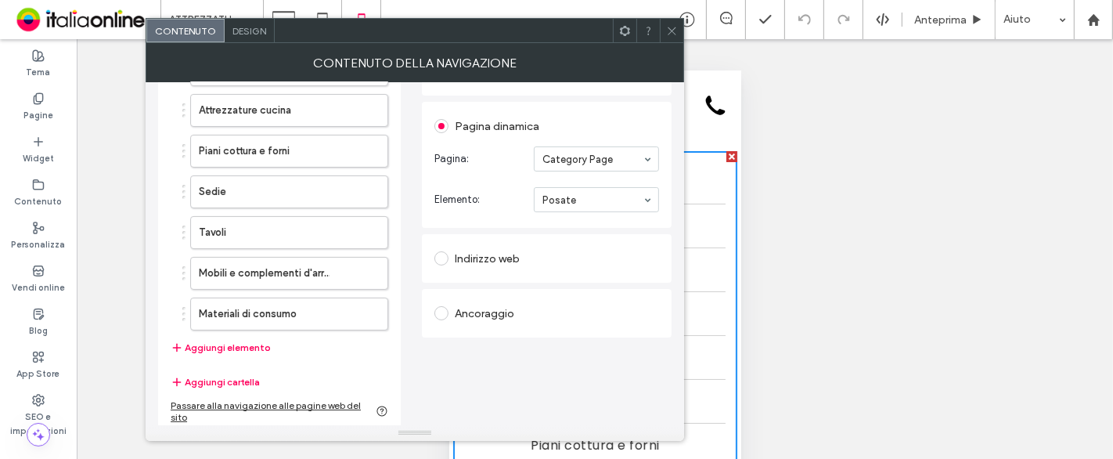
click at [248, 32] on span "Design" at bounding box center [249, 31] width 34 height 12
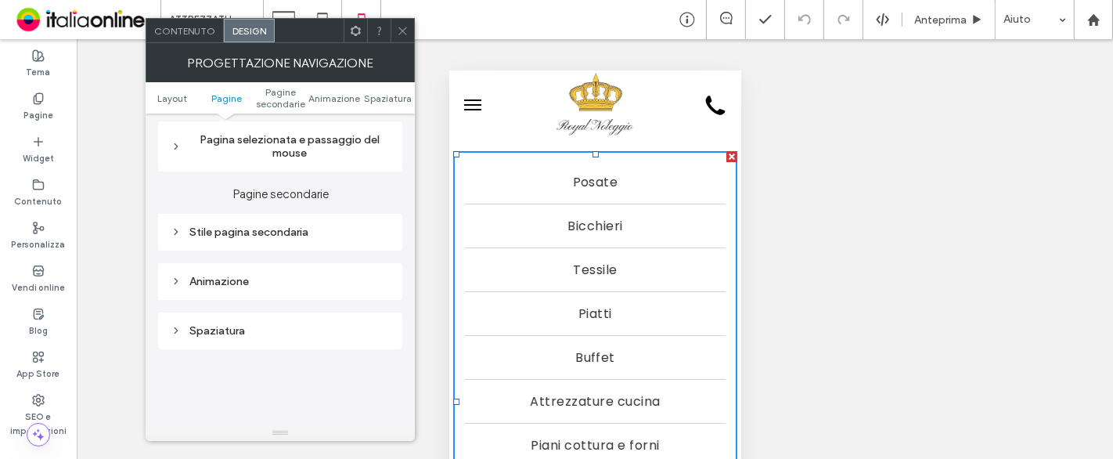
scroll to position [434, 0]
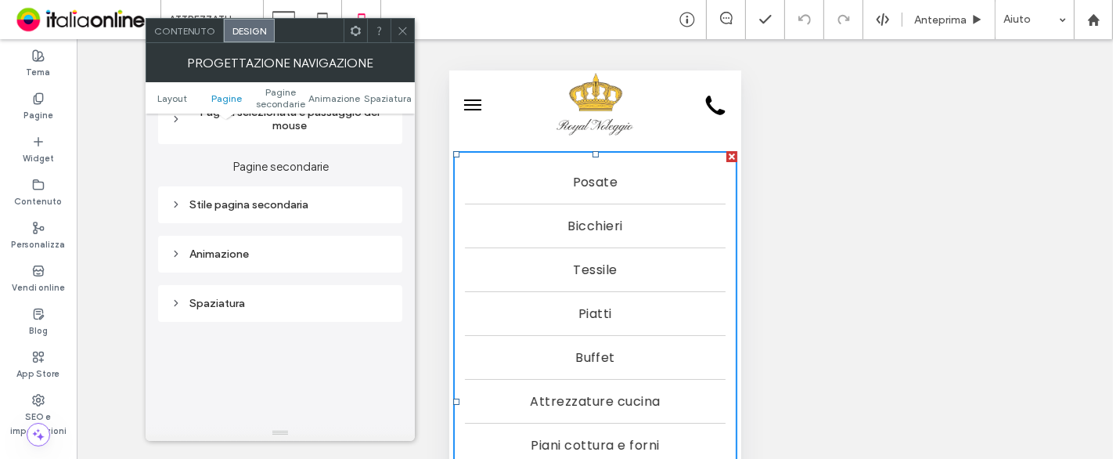
click at [397, 34] on icon at bounding box center [403, 31] width 12 height 12
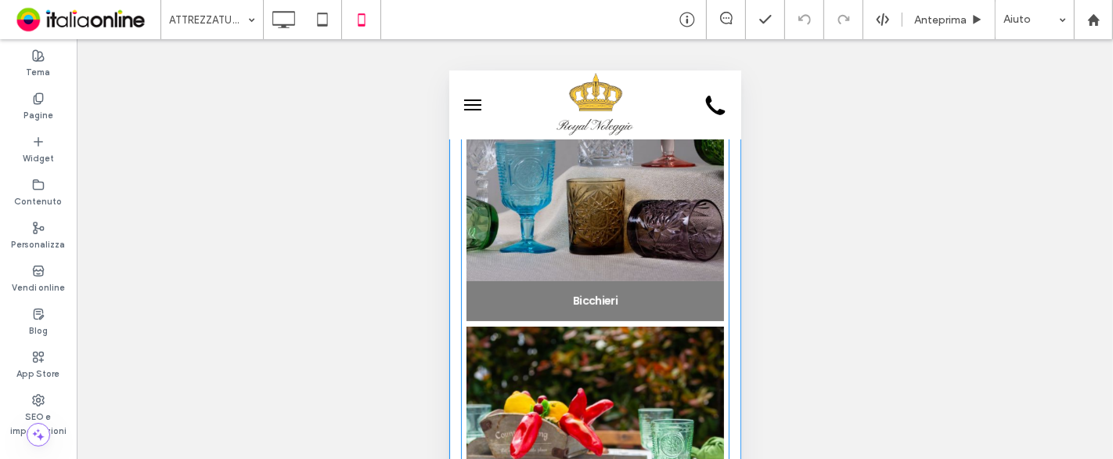
scroll to position [783, 0]
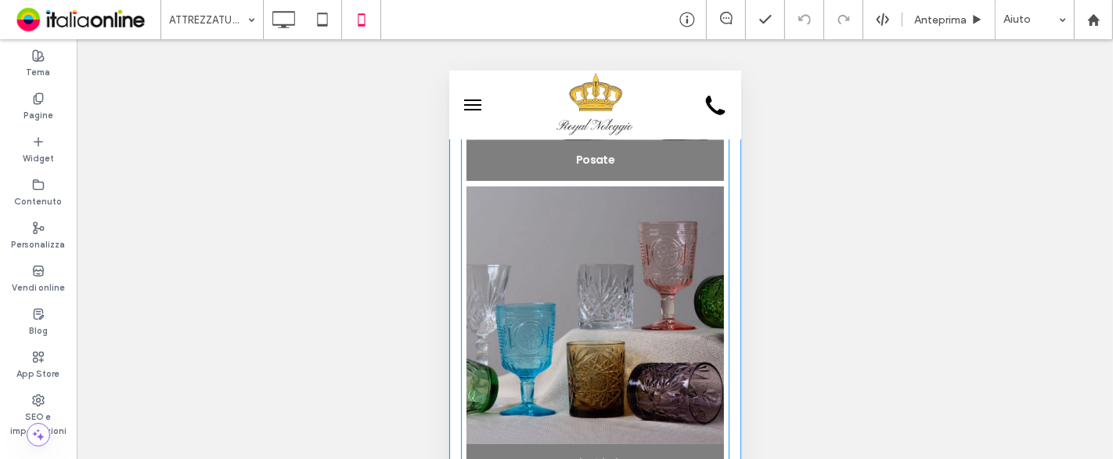
click at [601, 243] on link at bounding box center [595, 315] width 258 height 258
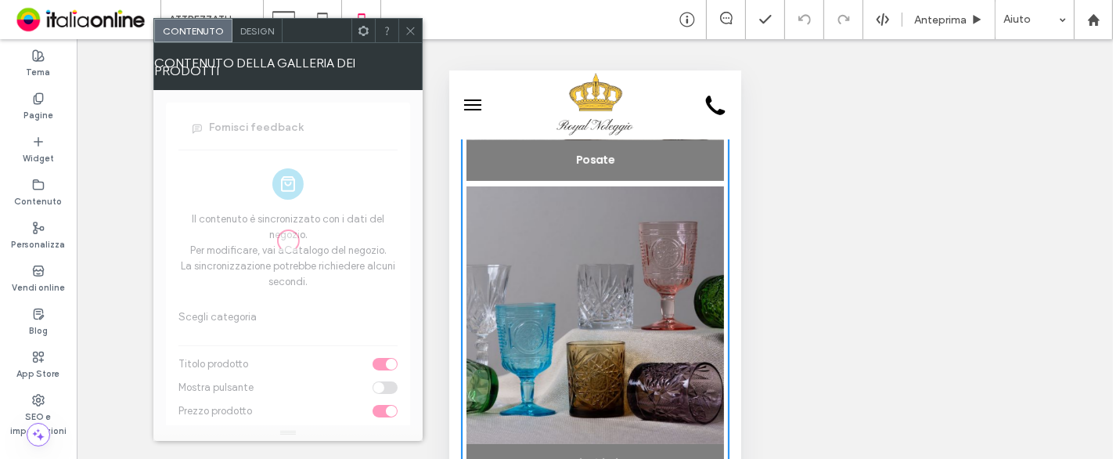
click at [248, 27] on span "Design" at bounding box center [257, 31] width 34 height 12
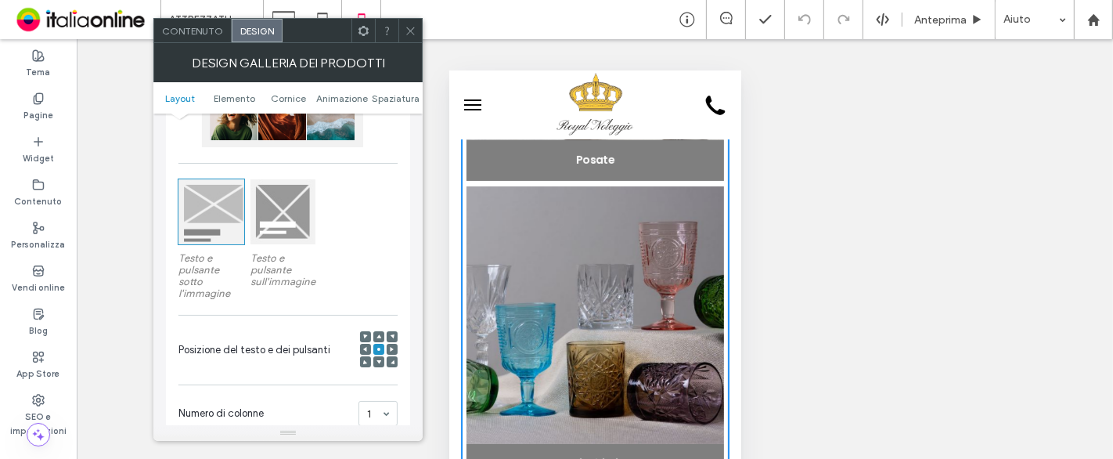
scroll to position [261, 0]
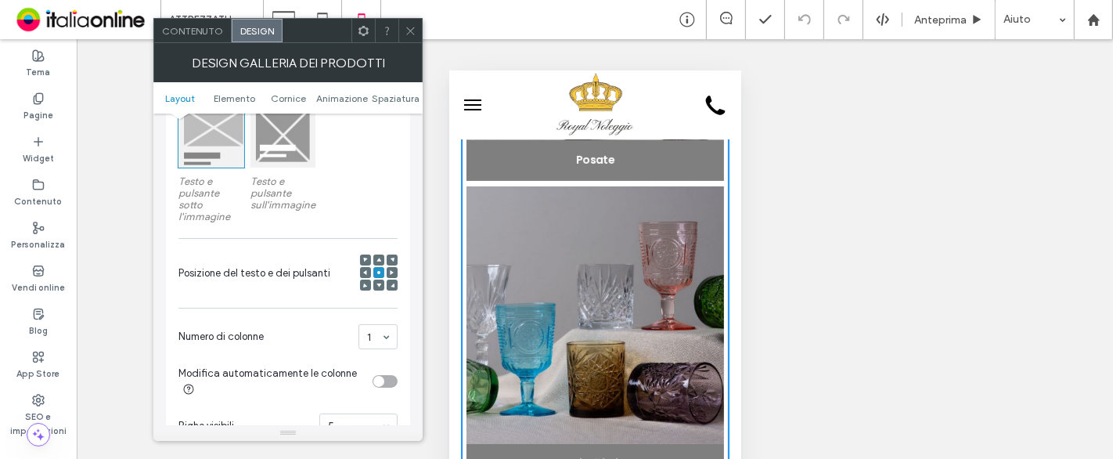
click at [300, 147] on div at bounding box center [282, 135] width 65 height 65
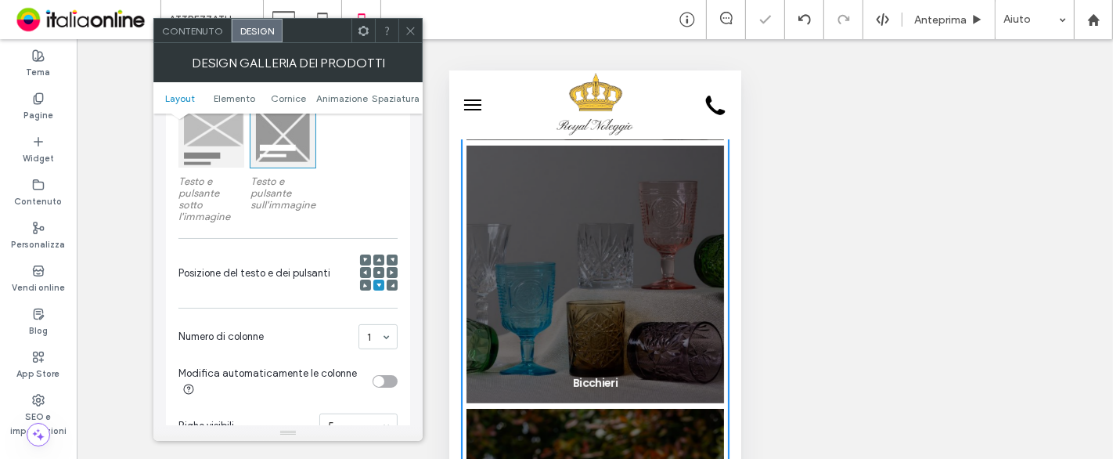
click at [377, 272] on icon at bounding box center [379, 272] width 5 height 5
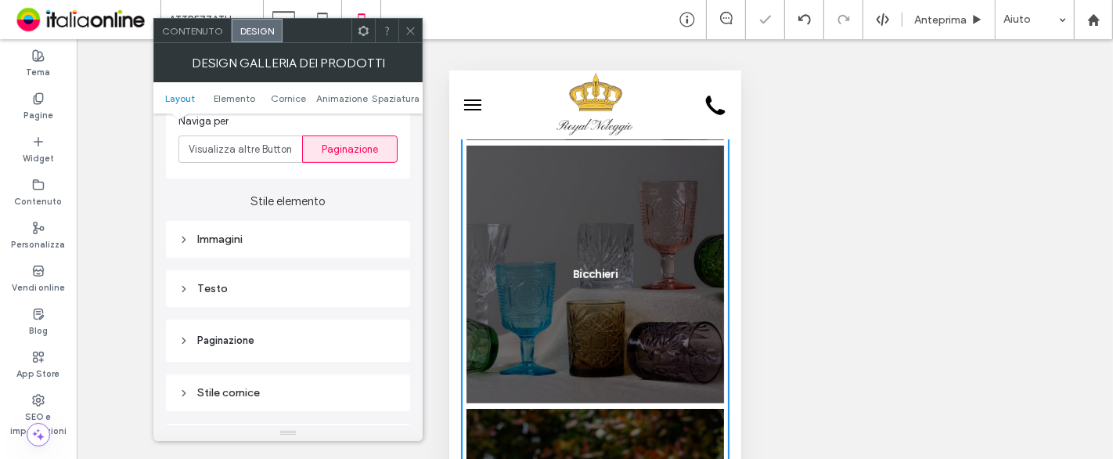
scroll to position [608, 0]
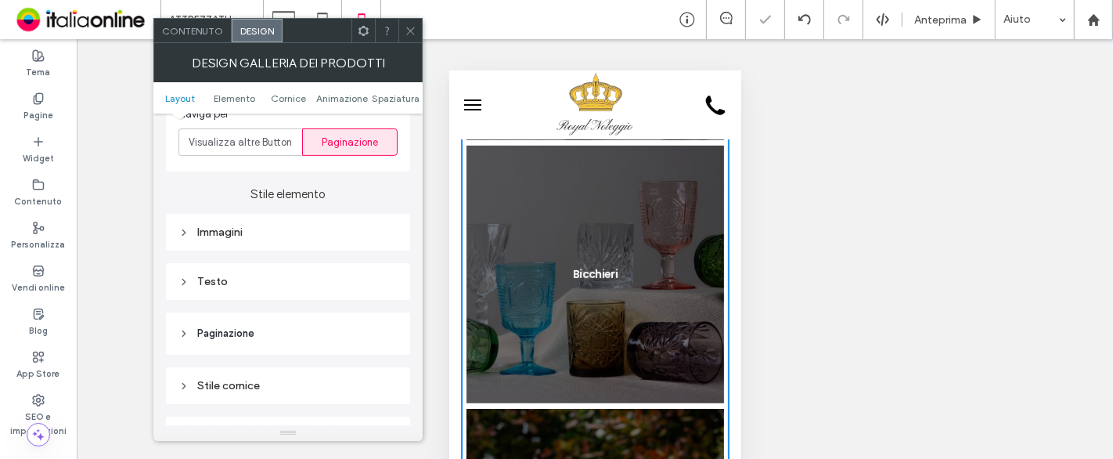
click at [271, 283] on div "Testo" at bounding box center [287, 281] width 219 height 13
drag, startPoint x: 357, startPoint y: 312, endPoint x: 354, endPoint y: 224, distance: 88.5
click at [356, 312] on div "Testo" at bounding box center [343, 309] width 110 height 34
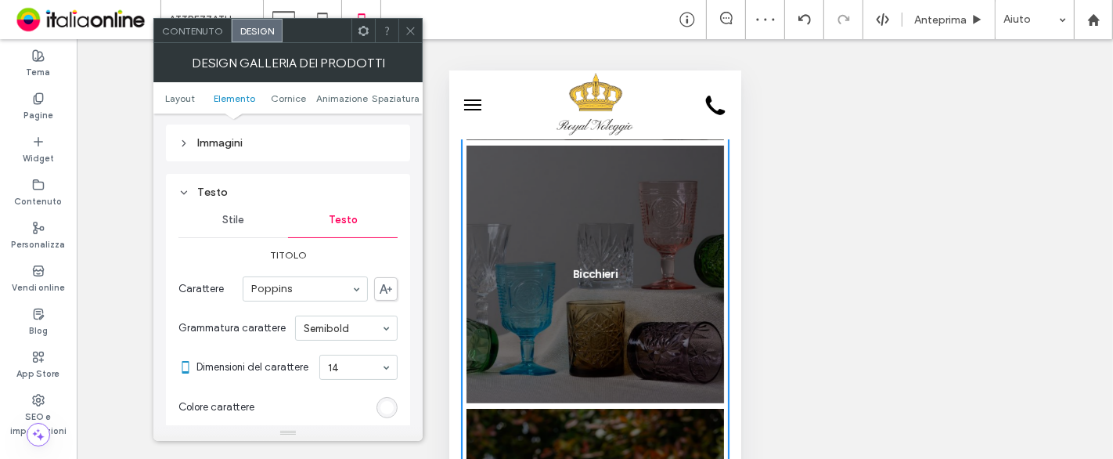
scroll to position [870, 0]
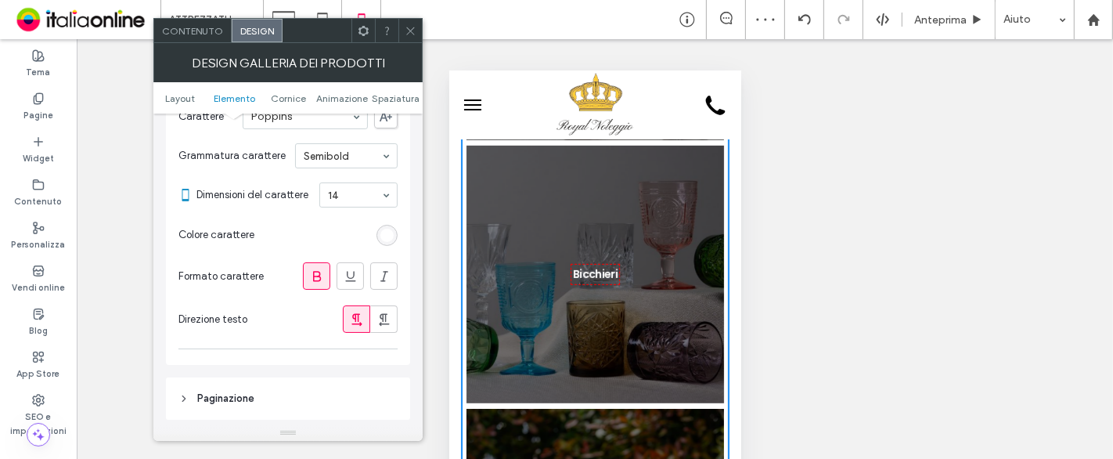
drag, startPoint x: 359, startPoint y: 191, endPoint x: 359, endPoint y: 202, distance: 11.0
click at [370, 189] on input at bounding box center [354, 194] width 53 height 11
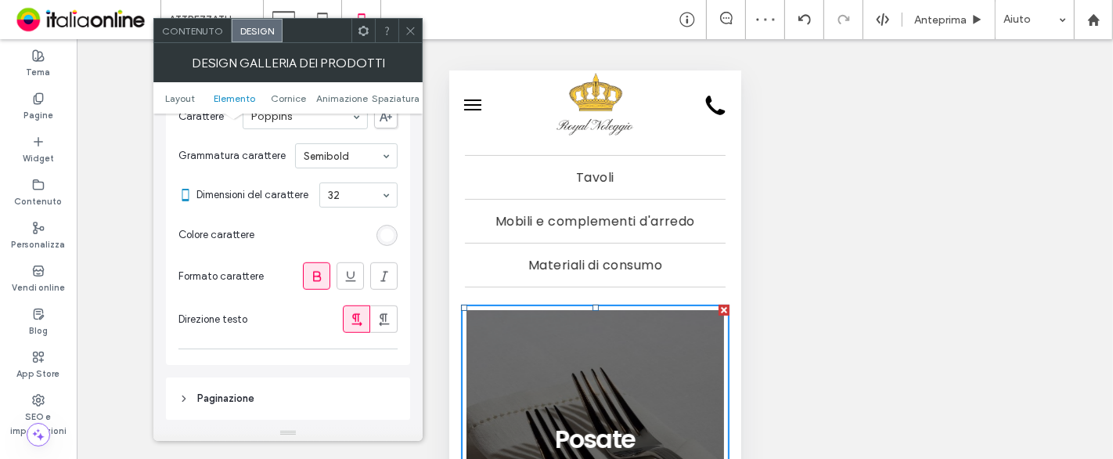
scroll to position [174, 0]
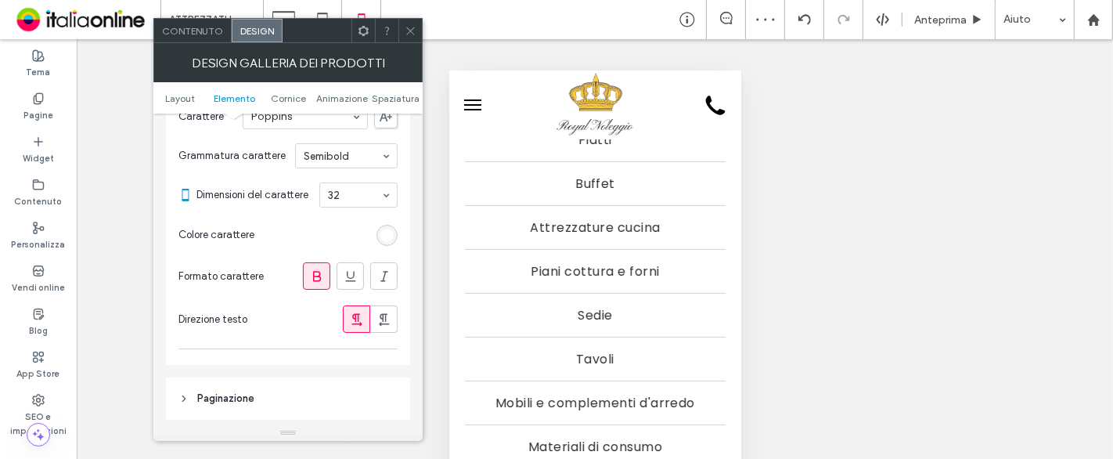
click at [411, 32] on icon at bounding box center [411, 31] width 12 height 12
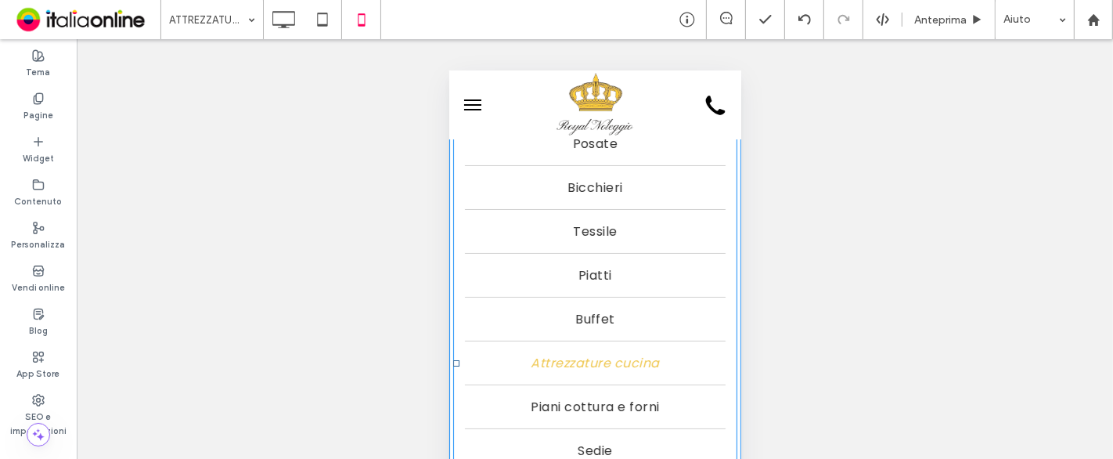
scroll to position [0, 0]
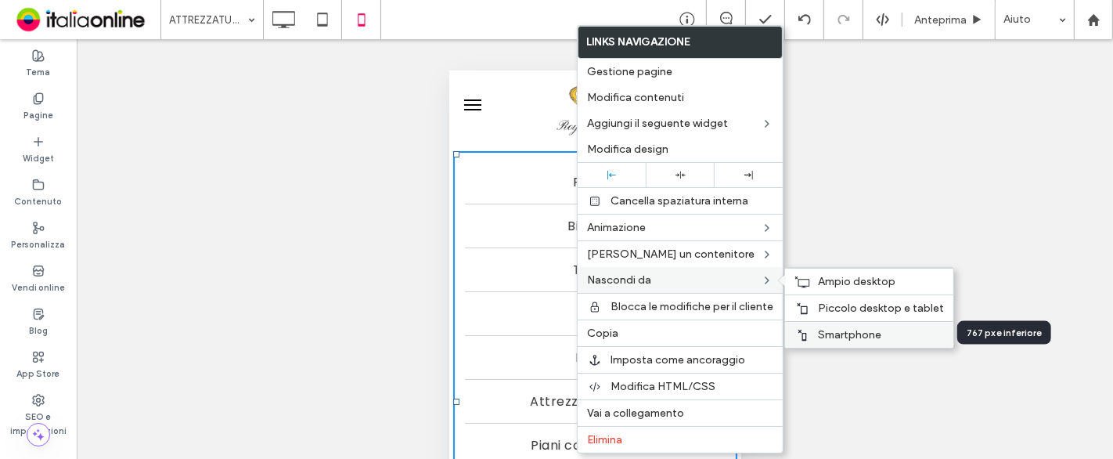
click at [872, 334] on span "Smartphone" at bounding box center [849, 334] width 63 height 13
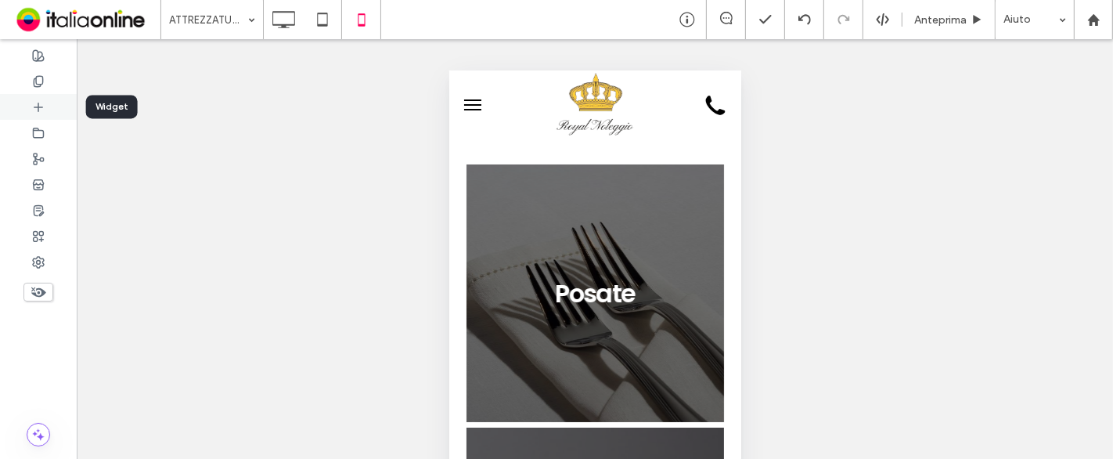
click at [37, 101] on icon at bounding box center [38, 107] width 13 height 13
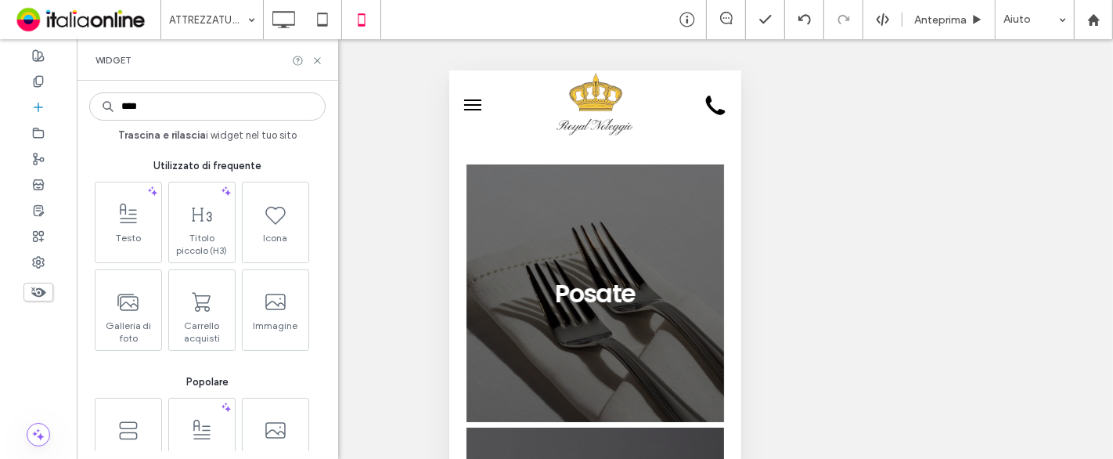
type input "*****"
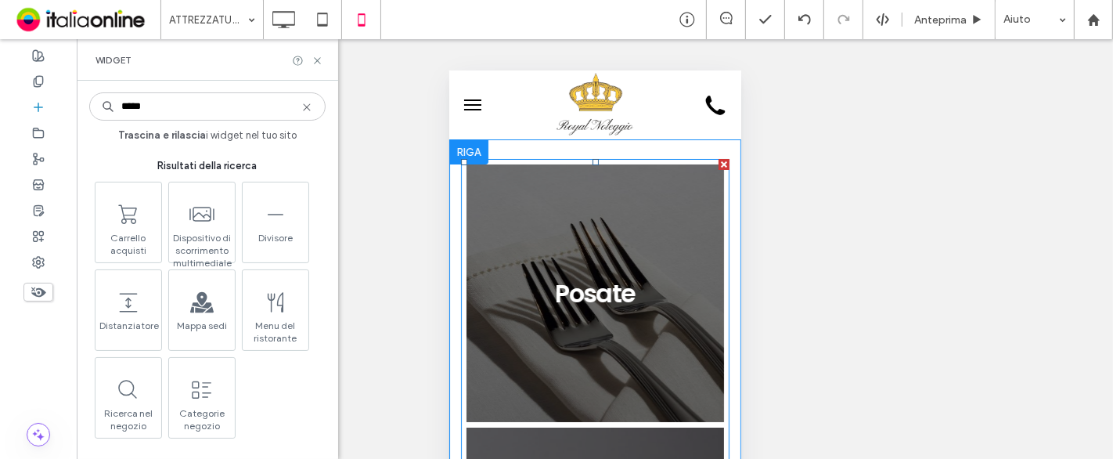
click at [601, 259] on link at bounding box center [594, 292] width 273 height 273
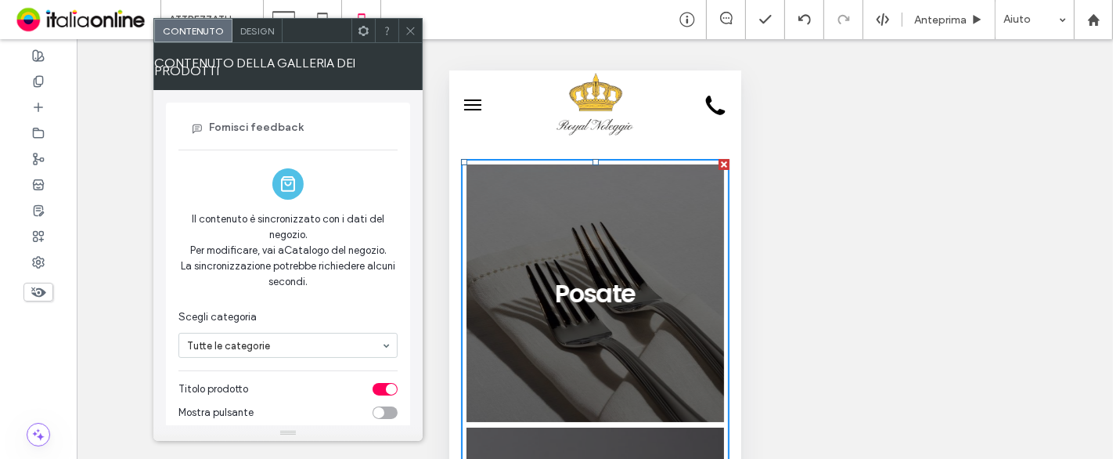
click at [415, 31] on icon at bounding box center [411, 31] width 12 height 12
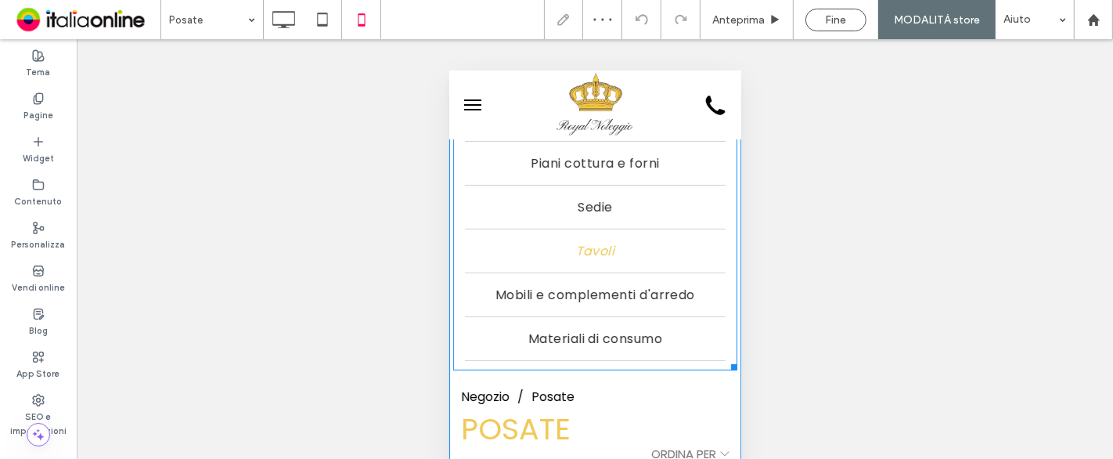
scroll to position [261, 0]
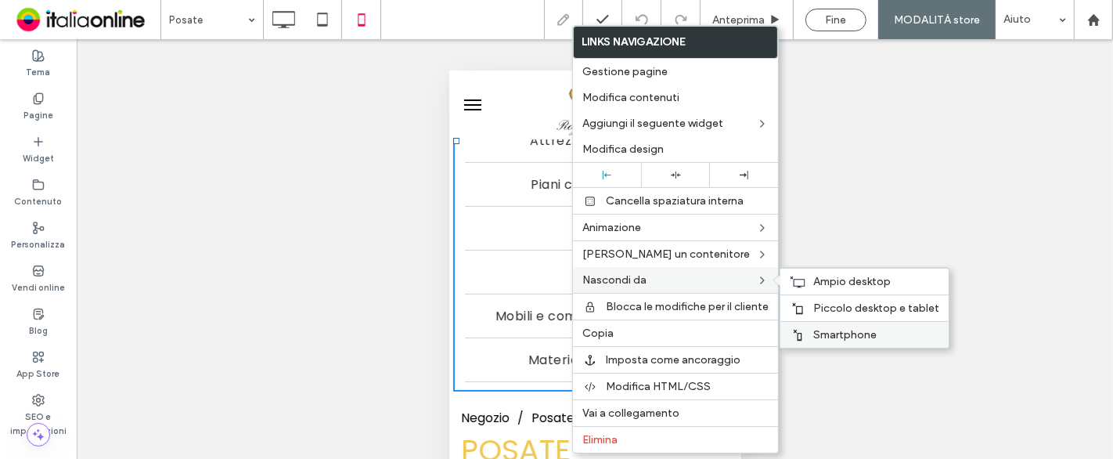
click at [847, 337] on span "Smartphone" at bounding box center [844, 334] width 63 height 13
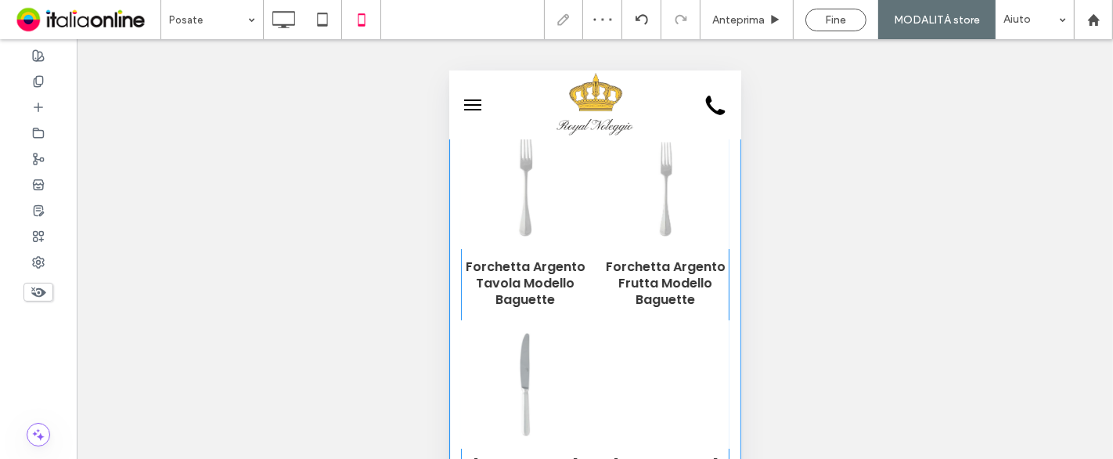
scroll to position [0, 0]
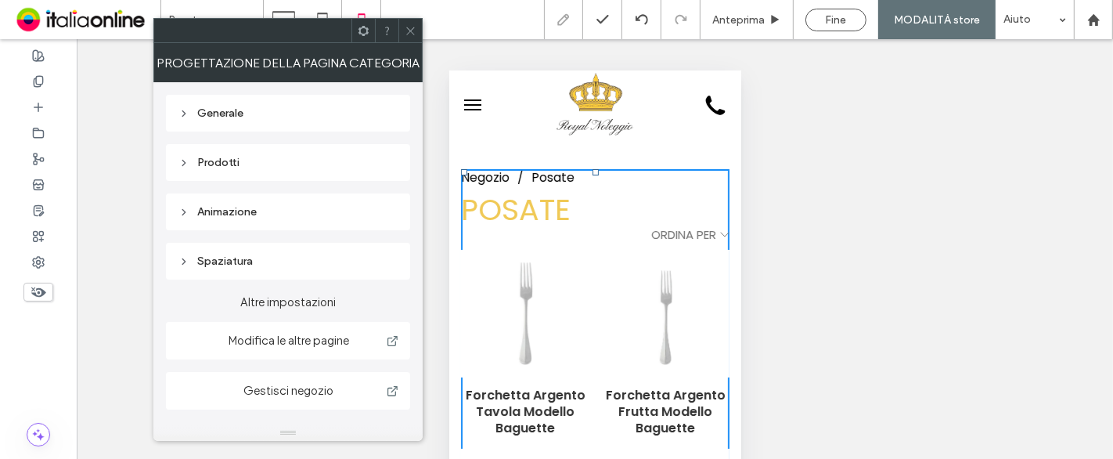
click at [286, 168] on div "Prodotti" at bounding box center [287, 162] width 219 height 13
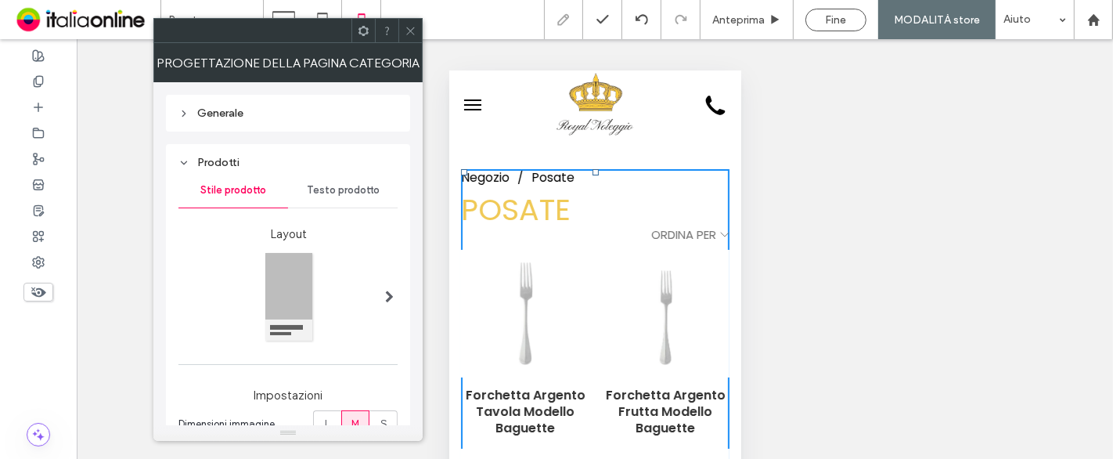
click at [346, 196] on div "Testo prodotto" at bounding box center [343, 190] width 110 height 34
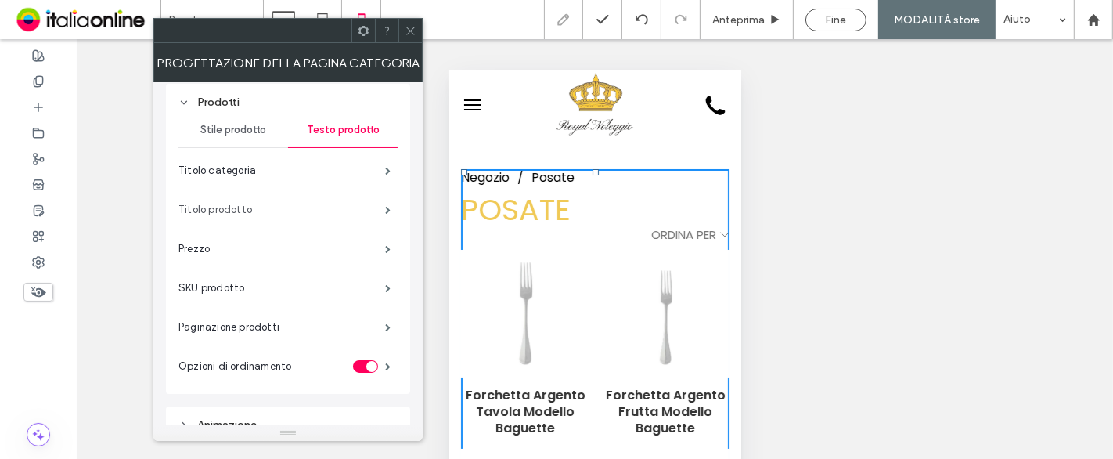
scroll to position [87, 0]
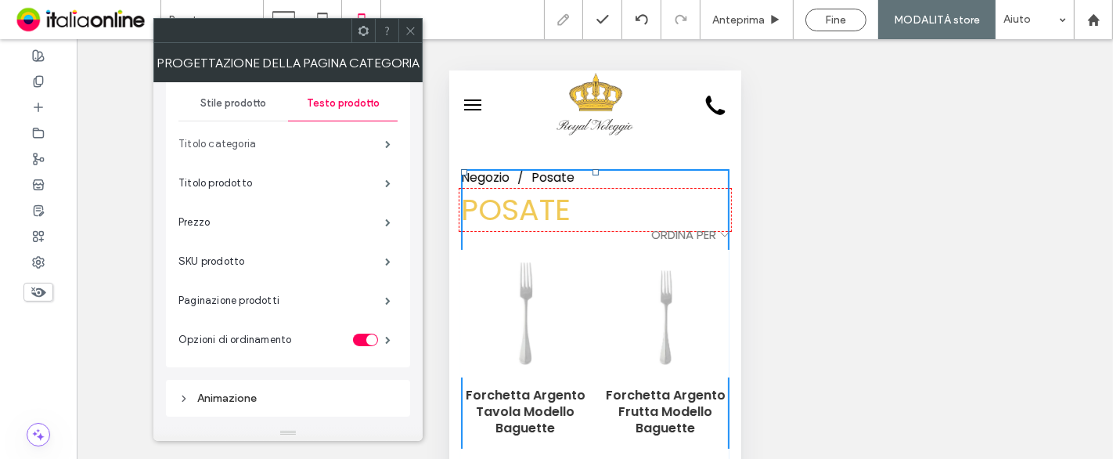
click at [362, 147] on label "Titolo categoria" at bounding box center [281, 143] width 207 height 31
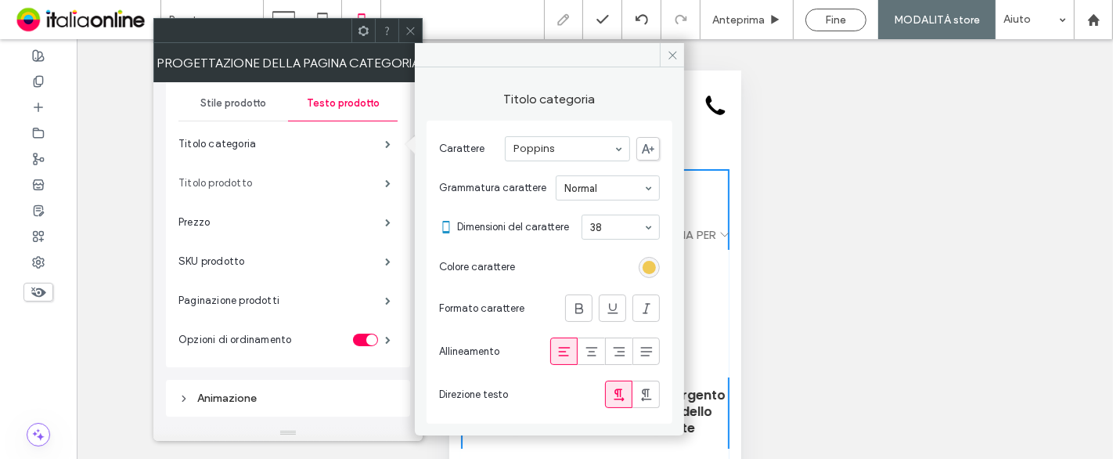
click at [369, 178] on label "Titolo prodotto" at bounding box center [281, 183] width 207 height 31
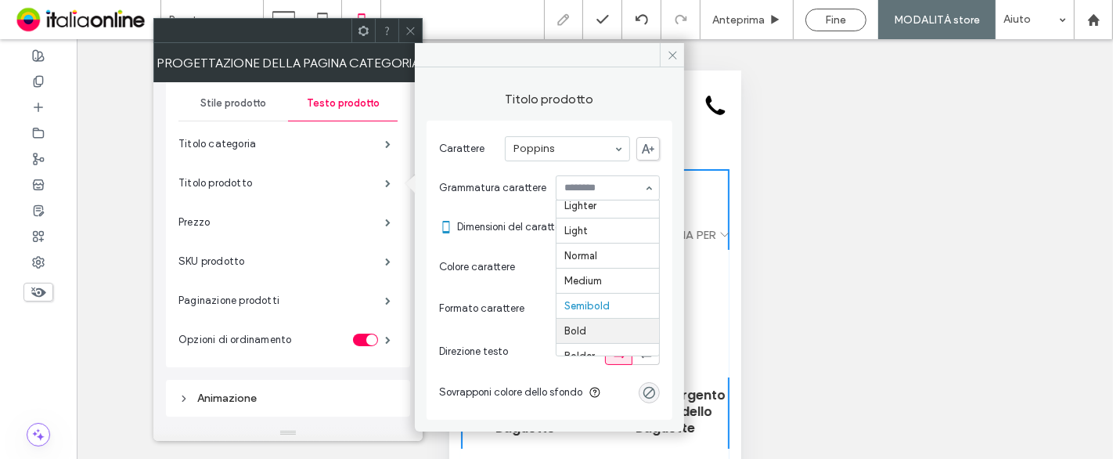
scroll to position [0, 0]
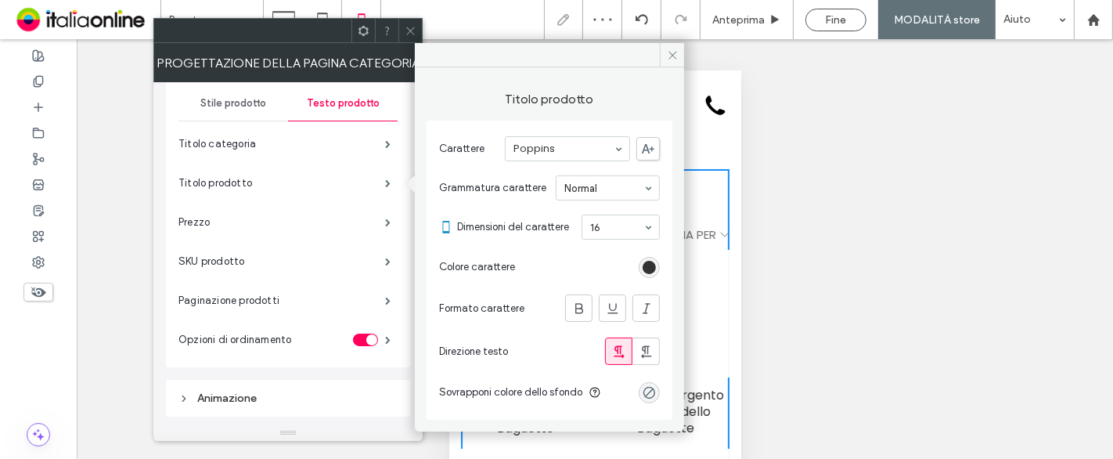
click at [409, 25] on icon at bounding box center [411, 31] width 12 height 12
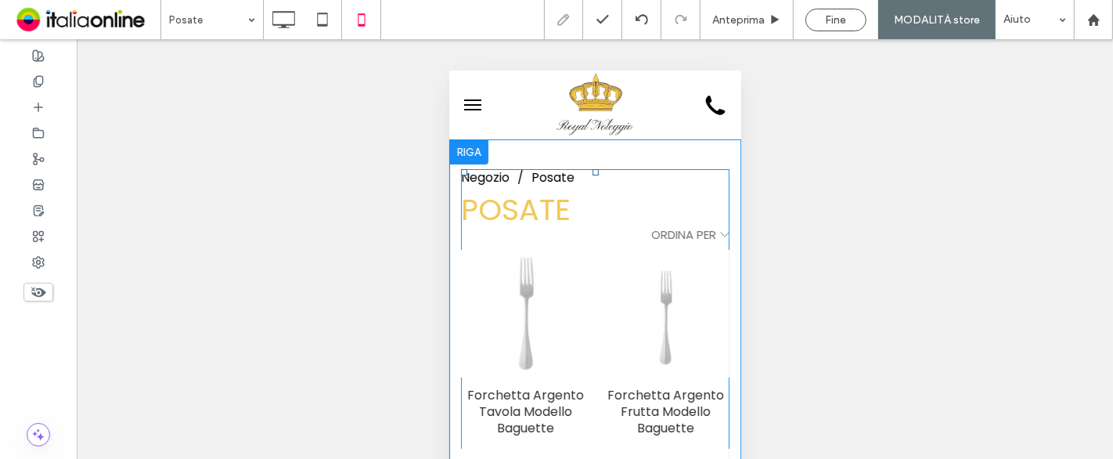
click at [576, 278] on img at bounding box center [524, 313] width 117 height 141
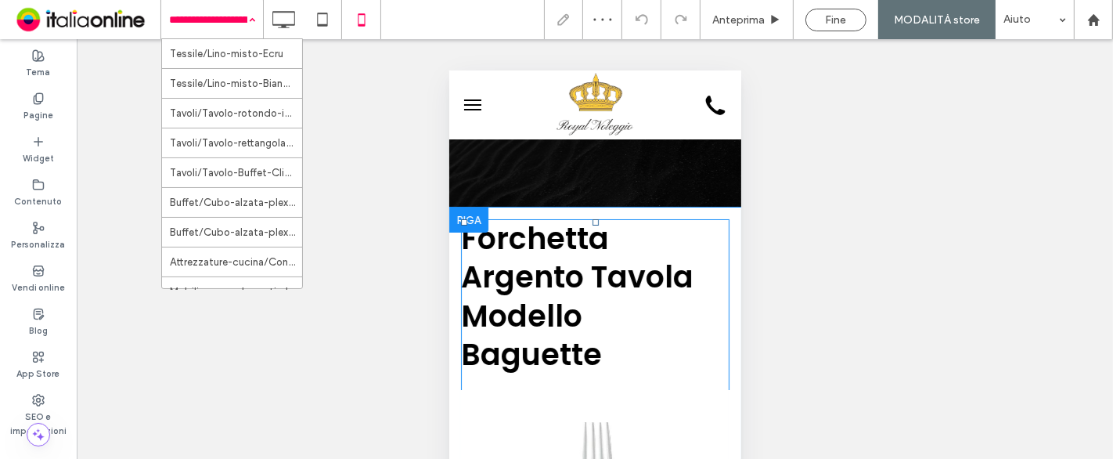
scroll to position [87, 0]
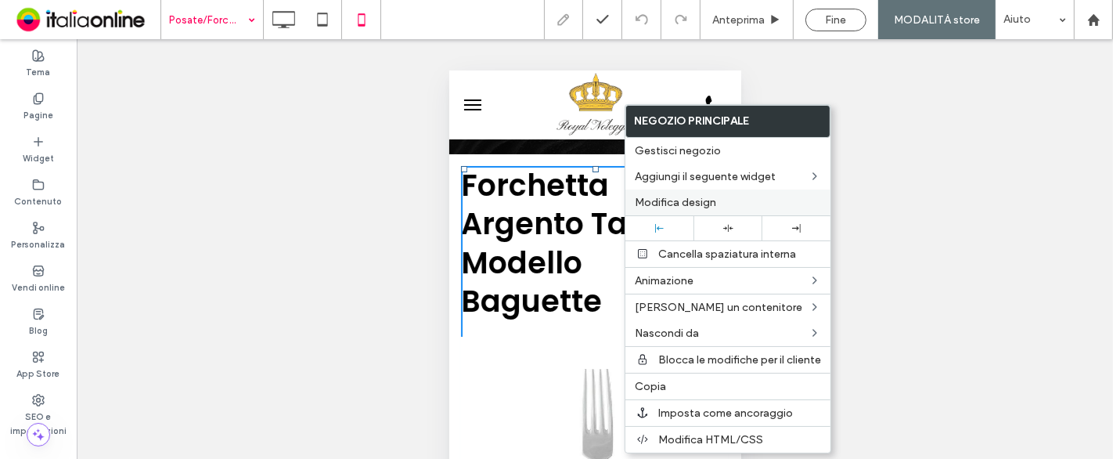
click at [676, 204] on span "Modifica design" at bounding box center [675, 202] width 81 height 13
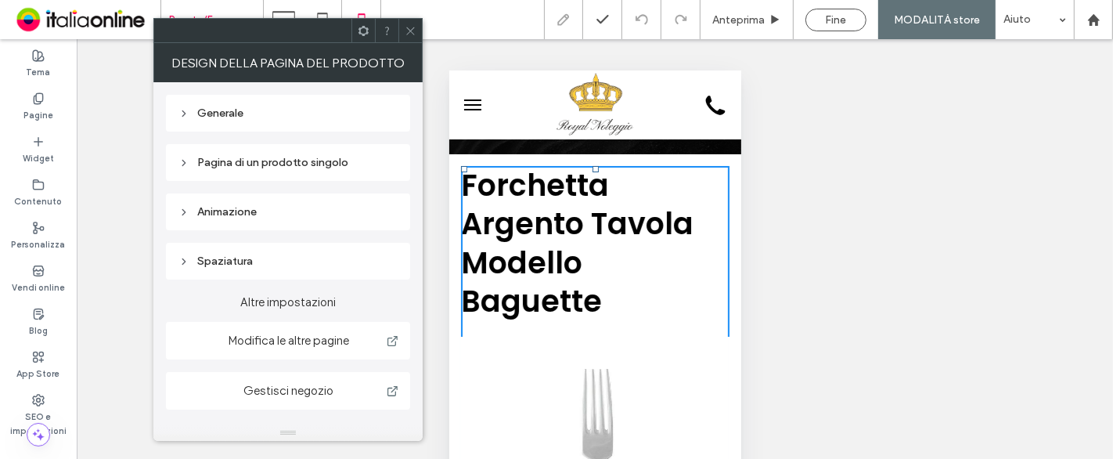
click at [301, 164] on div "Pagina di un prodotto singolo" at bounding box center [287, 162] width 219 height 13
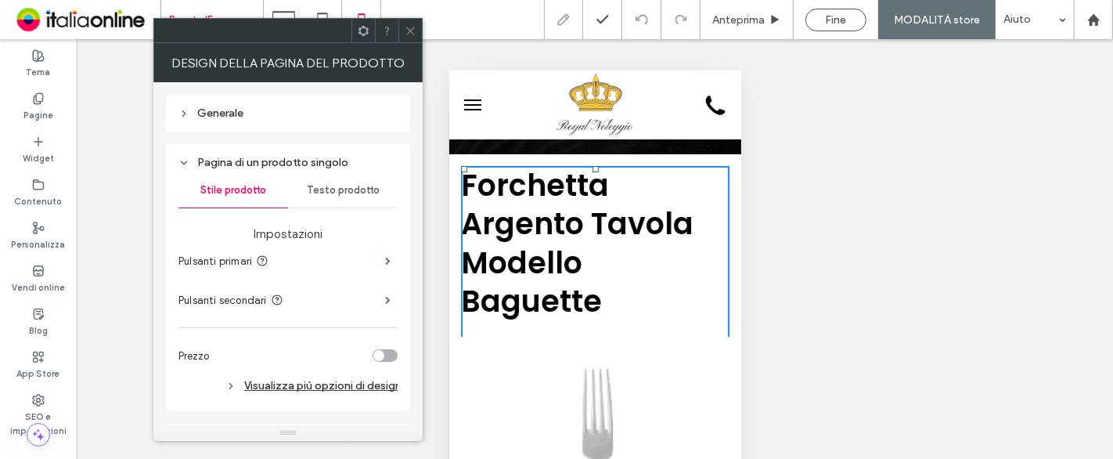
click at [341, 196] on div "Testo prodotto" at bounding box center [343, 190] width 110 height 34
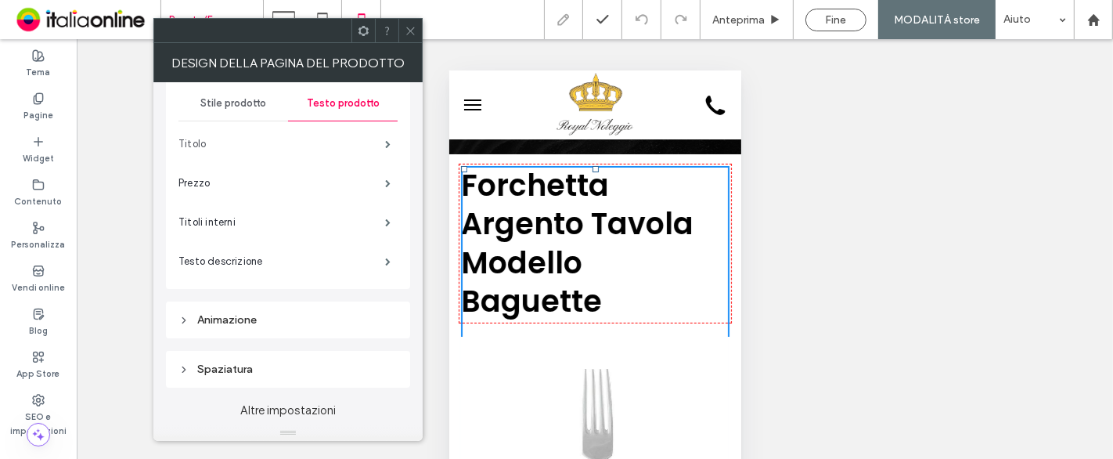
click at [369, 145] on label "Titolo" at bounding box center [281, 143] width 207 height 31
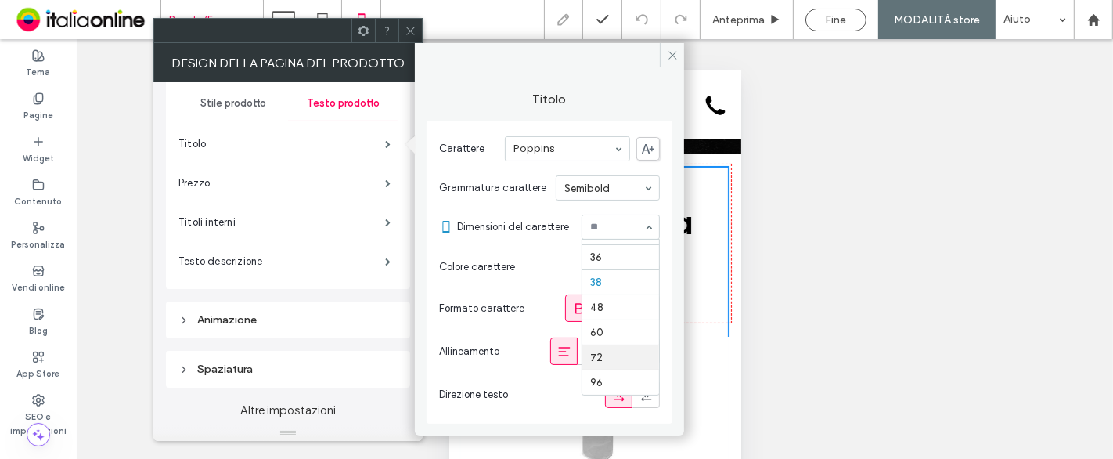
scroll to position [212, 0]
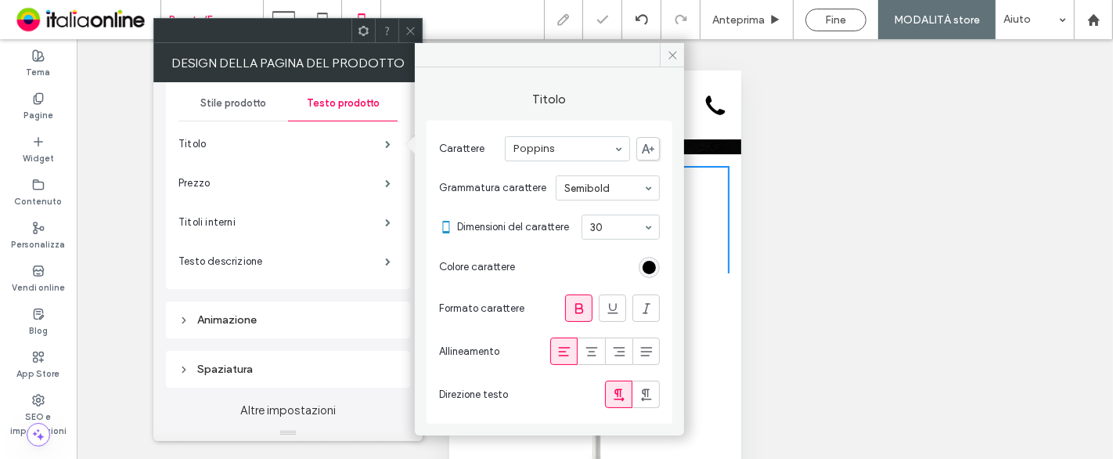
click at [391, 90] on div "Testo prodotto" at bounding box center [343, 103] width 110 height 34
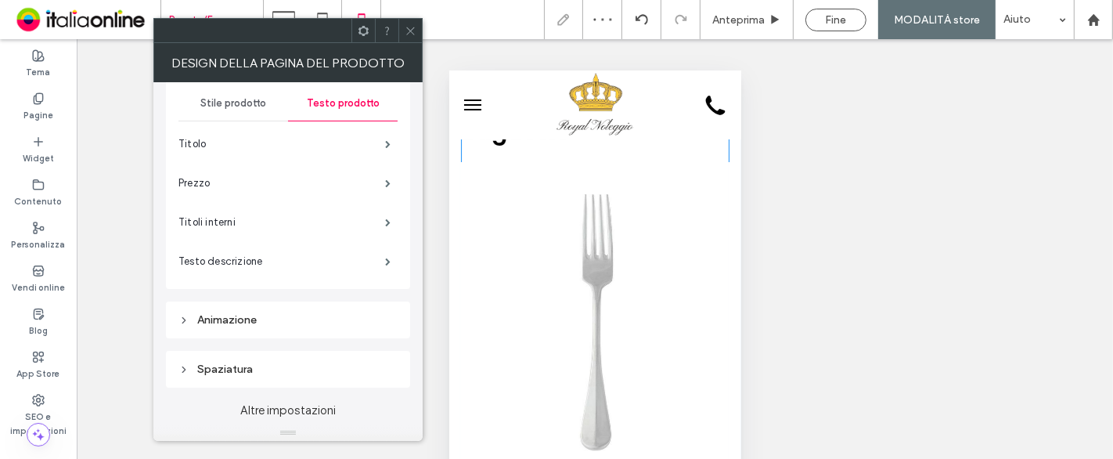
scroll to position [348, 0]
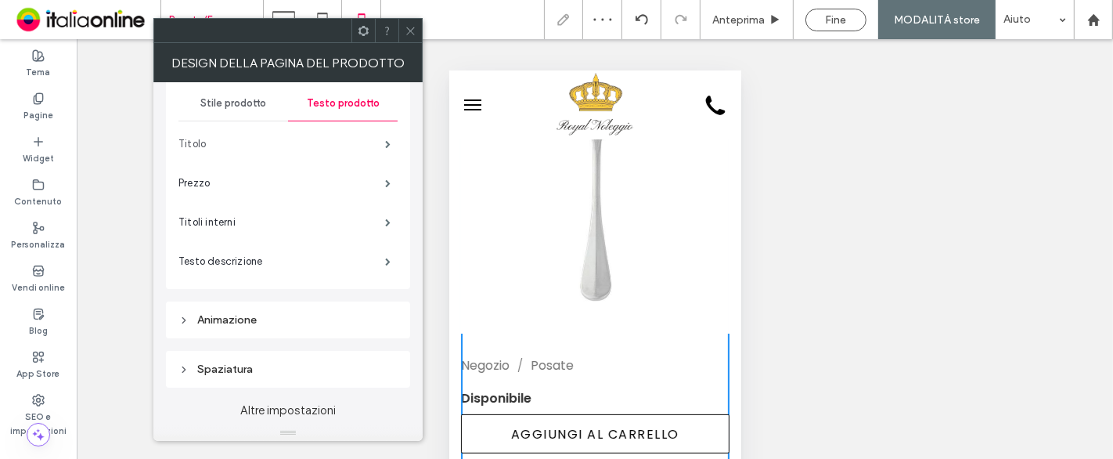
click at [341, 143] on label "Titolo" at bounding box center [281, 143] width 207 height 31
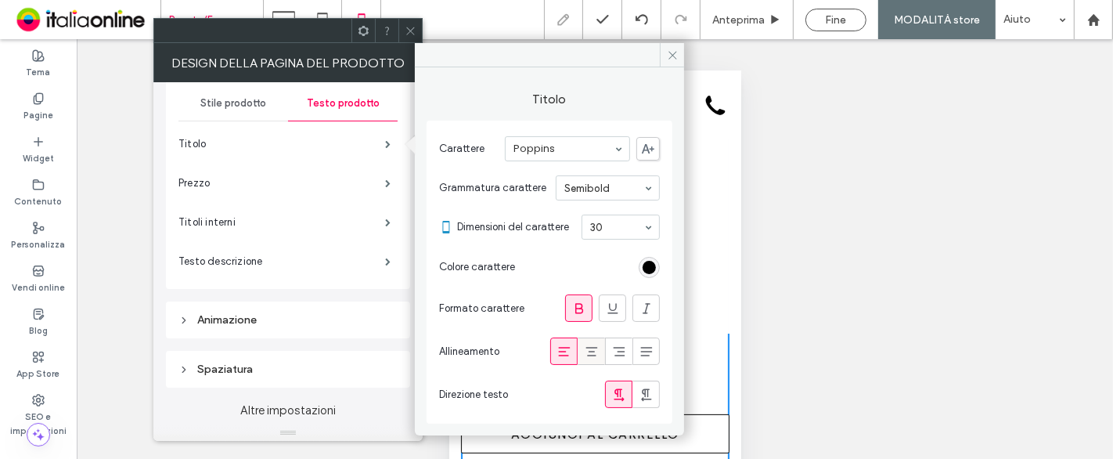
click at [600, 348] on div at bounding box center [591, 351] width 26 height 26
click at [413, 23] on span at bounding box center [411, 30] width 12 height 23
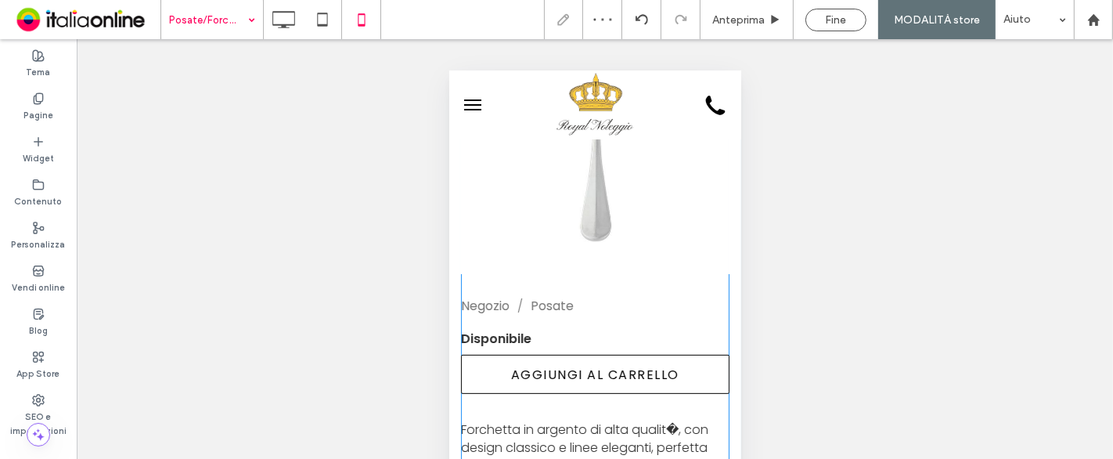
scroll to position [434, 0]
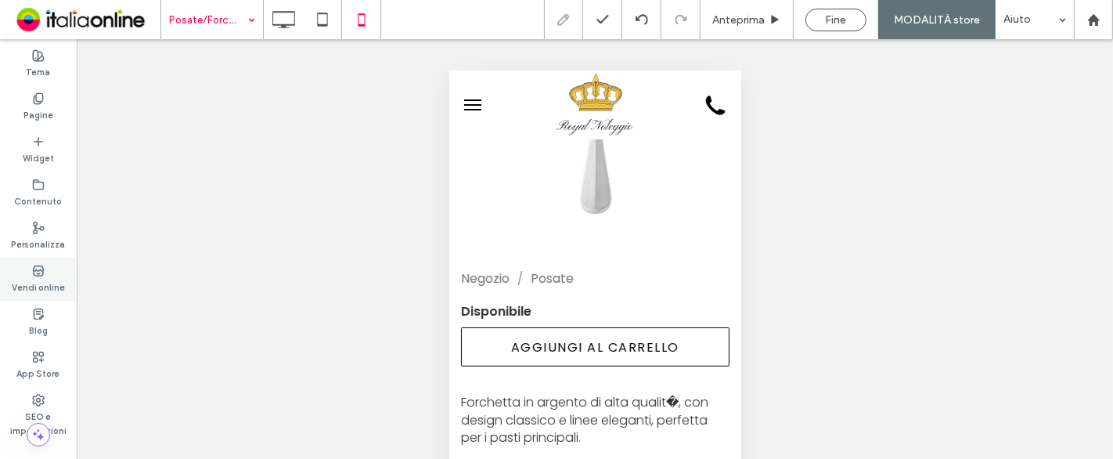
click at [49, 272] on div "Vendi online" at bounding box center [38, 279] width 77 height 43
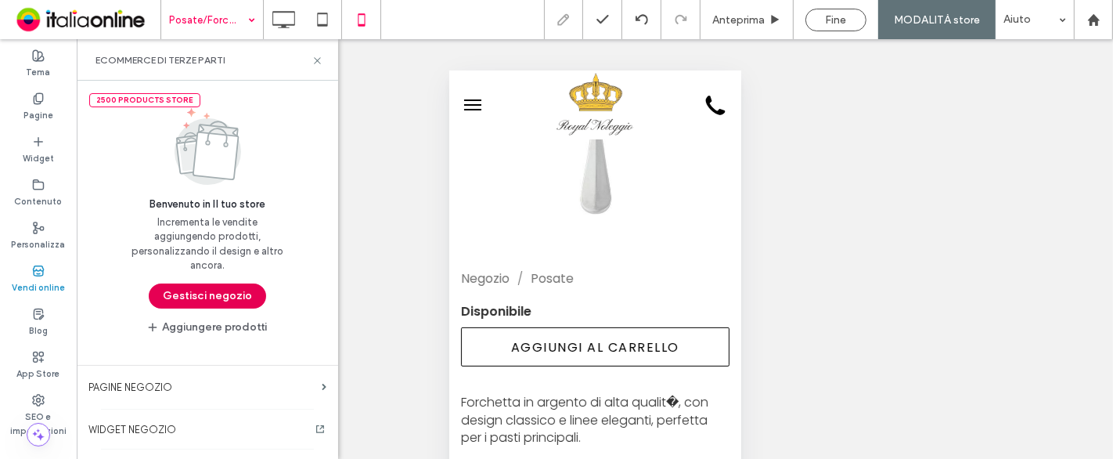
click at [183, 290] on button "Gestisci negozio" at bounding box center [207, 295] width 117 height 25
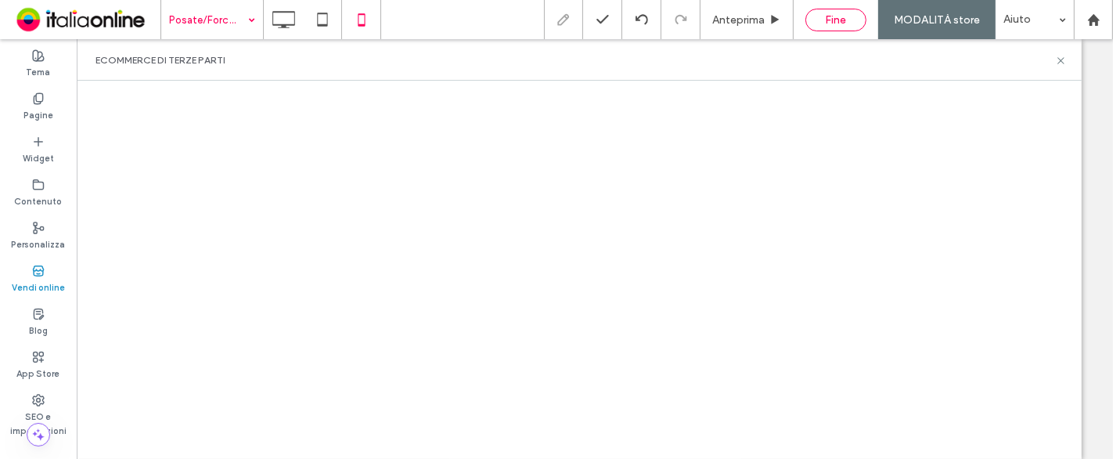
click at [839, 25] on span "Fine" at bounding box center [836, 19] width 21 height 13
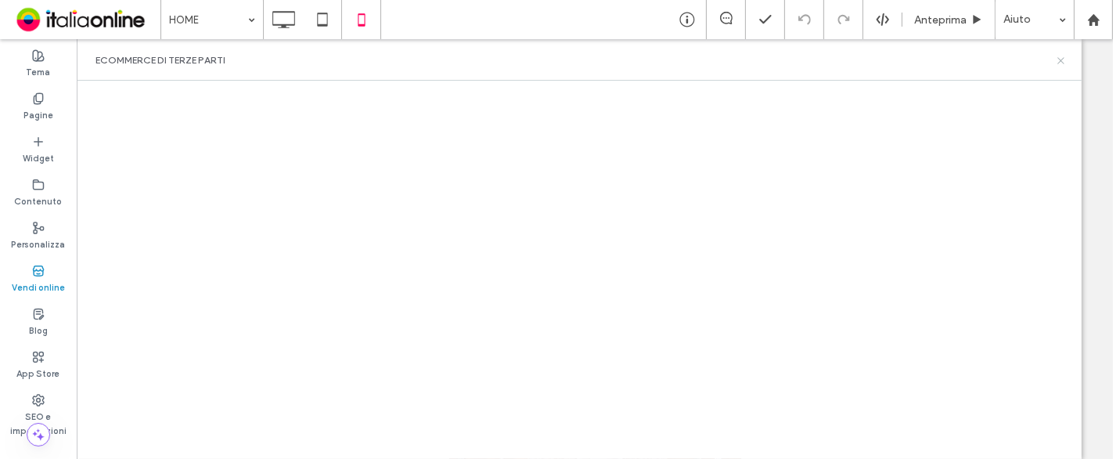
click at [1060, 63] on icon at bounding box center [1061, 61] width 12 height 12
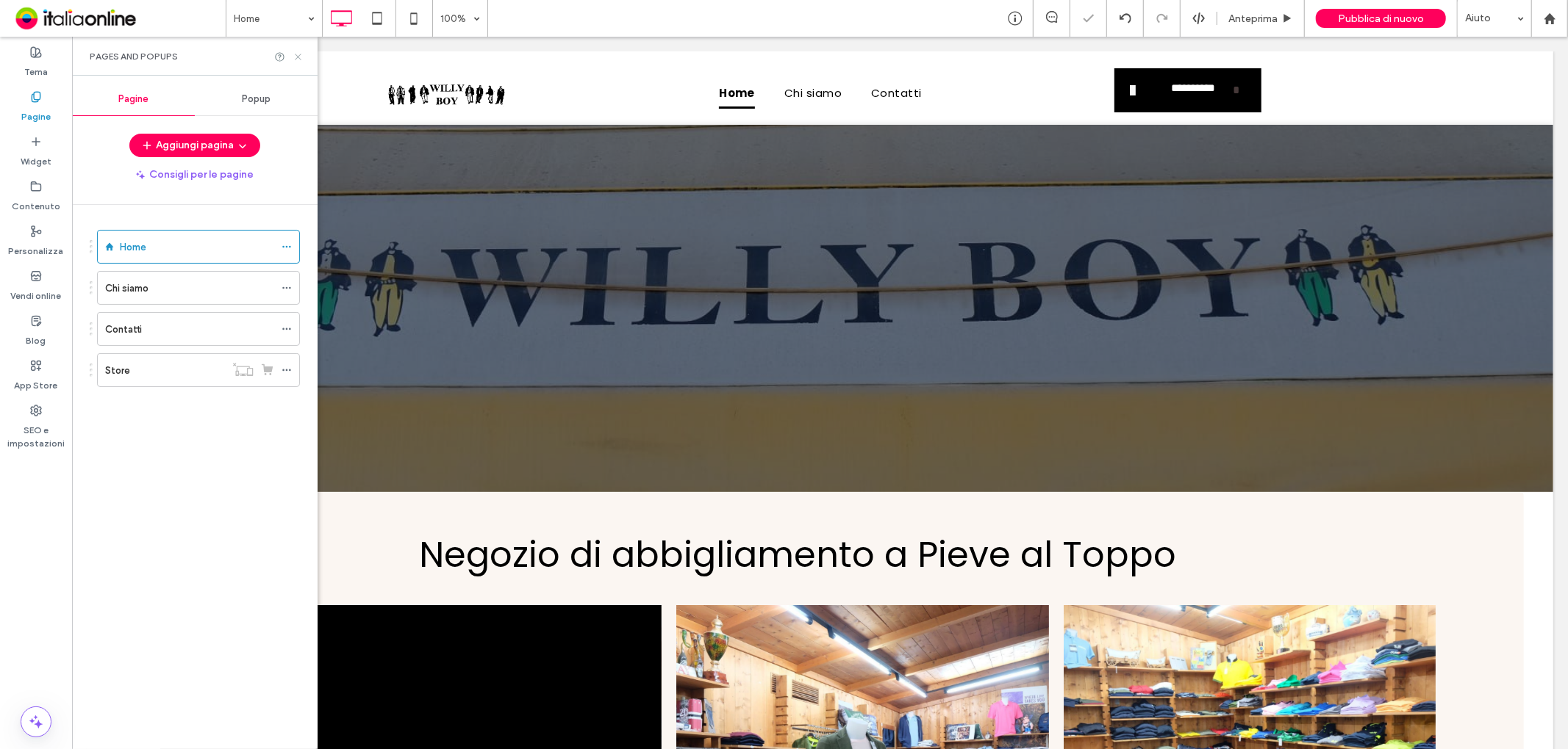
click at [300, 56] on icon at bounding box center [299, 57] width 11 height 11
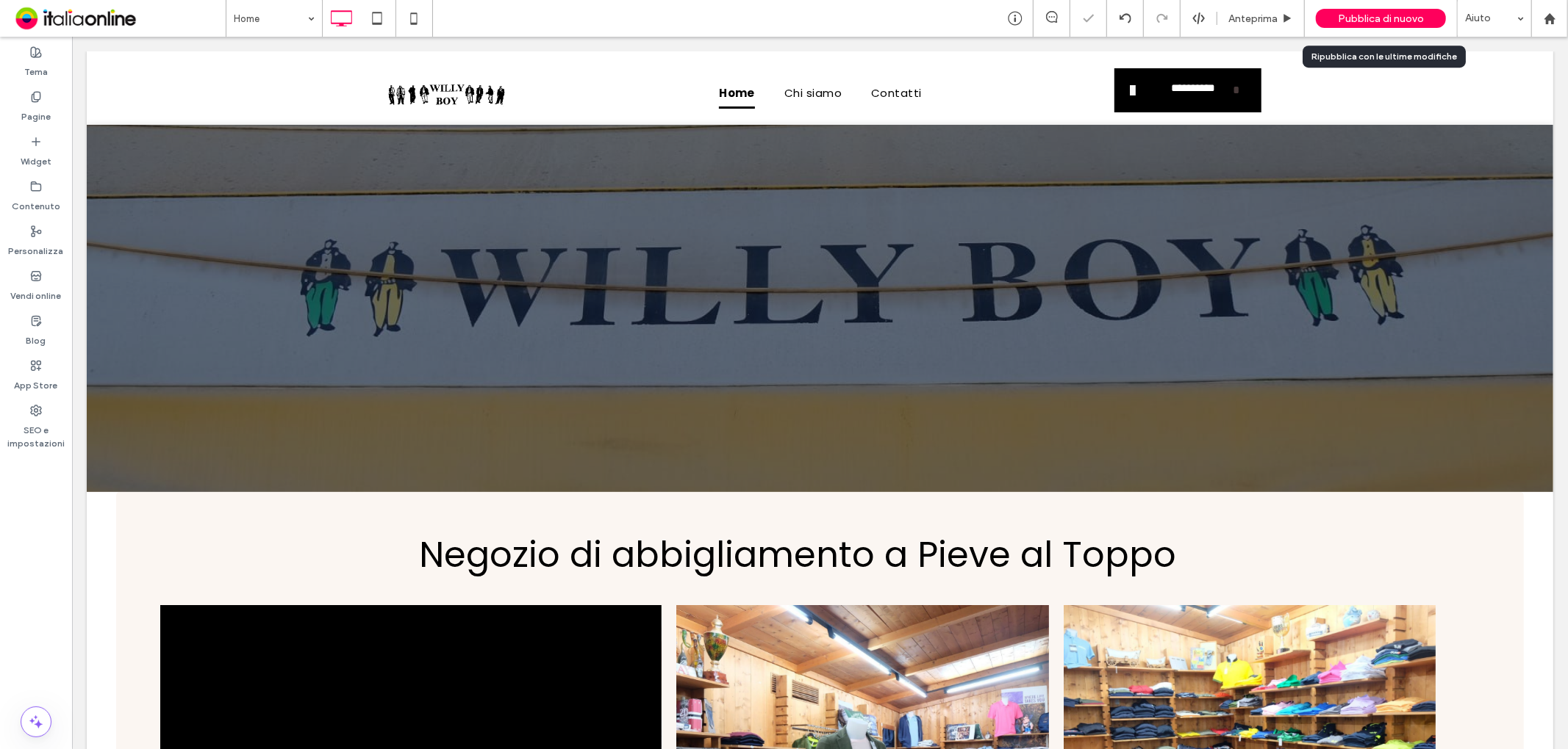
click at [1348, 15] on span "Pubblica di nuovo" at bounding box center [1381, 18] width 86 height 12
